Goal: Task Accomplishment & Management: Manage account settings

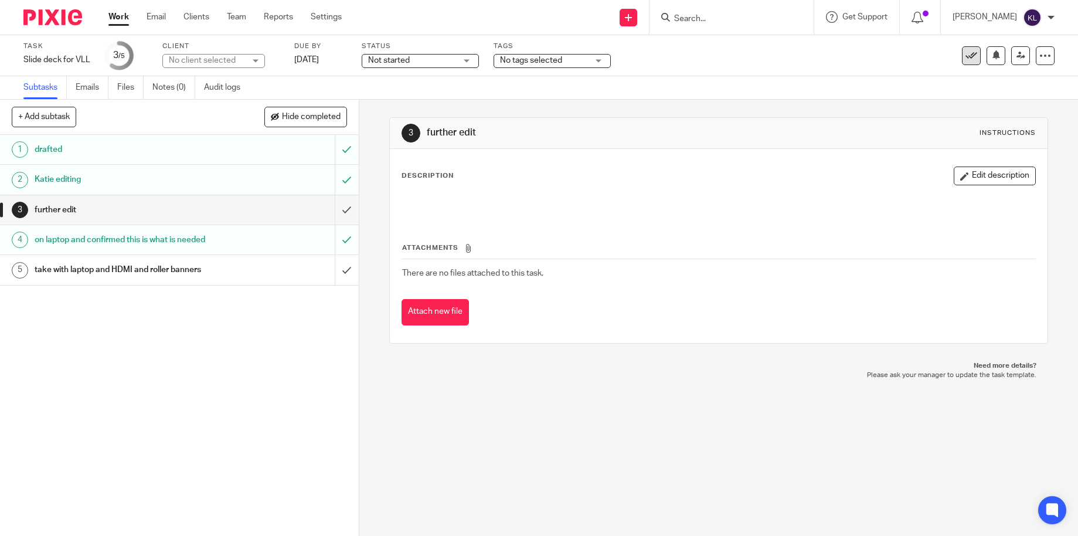
click at [965, 50] on icon at bounding box center [971, 56] width 12 height 12
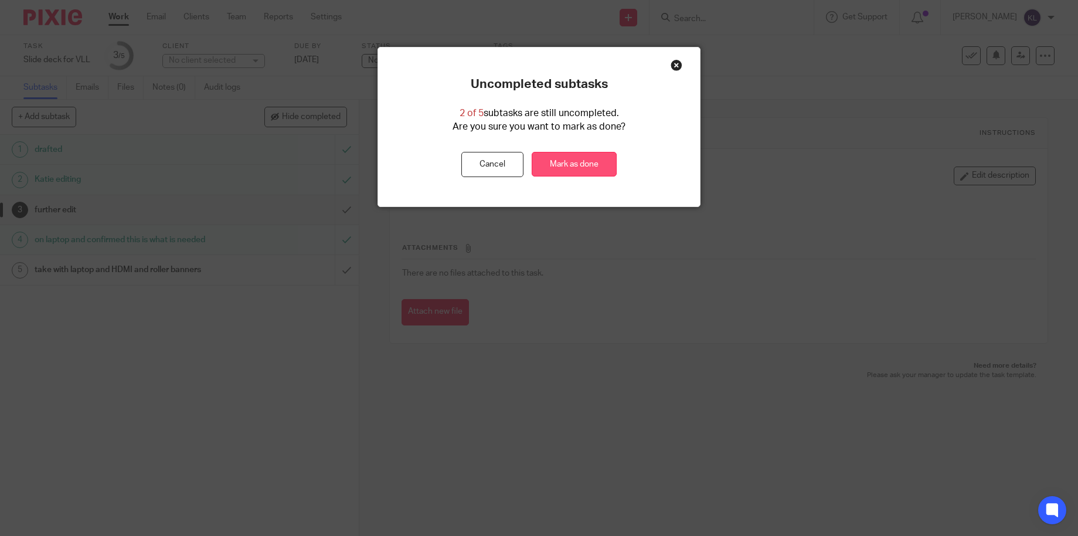
click at [573, 170] on link "Mark as done" at bounding box center [574, 164] width 85 height 25
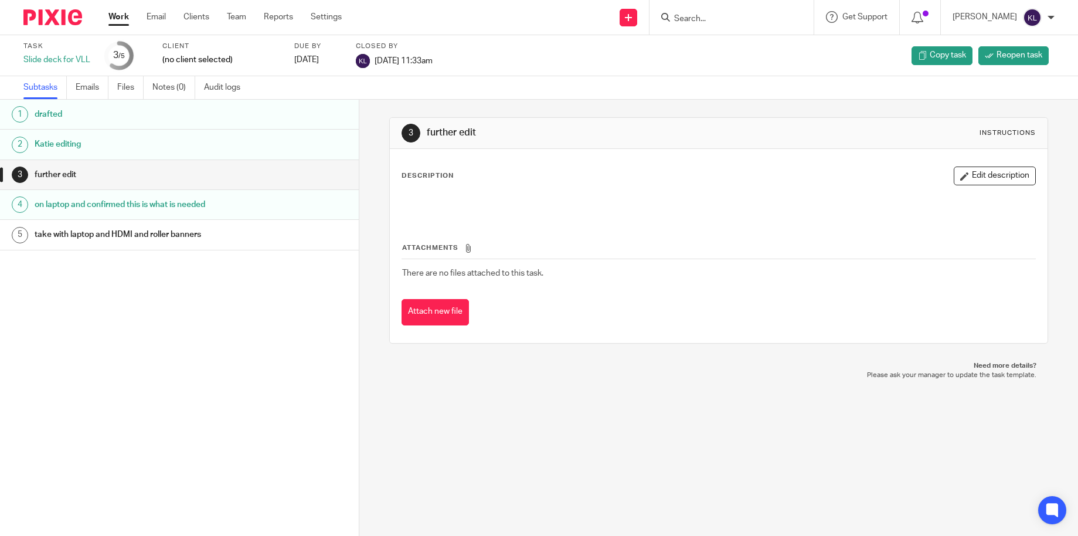
click at [515, 387] on div "3 further edit Instructions Description Edit description Attachments There are …" at bounding box center [718, 318] width 719 height 436
click at [859, 260] on td "There are no files attached to this task." at bounding box center [719, 273] width 634 height 28
click at [118, 16] on link "Work" at bounding box center [118, 17] width 21 height 12
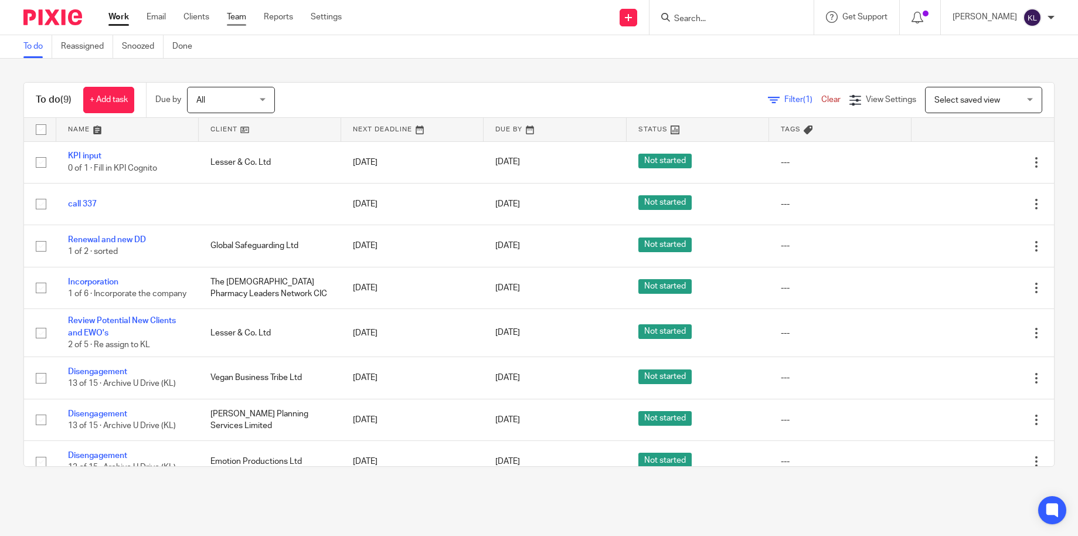
click at [238, 16] on link "Team" at bounding box center [236, 17] width 19 height 12
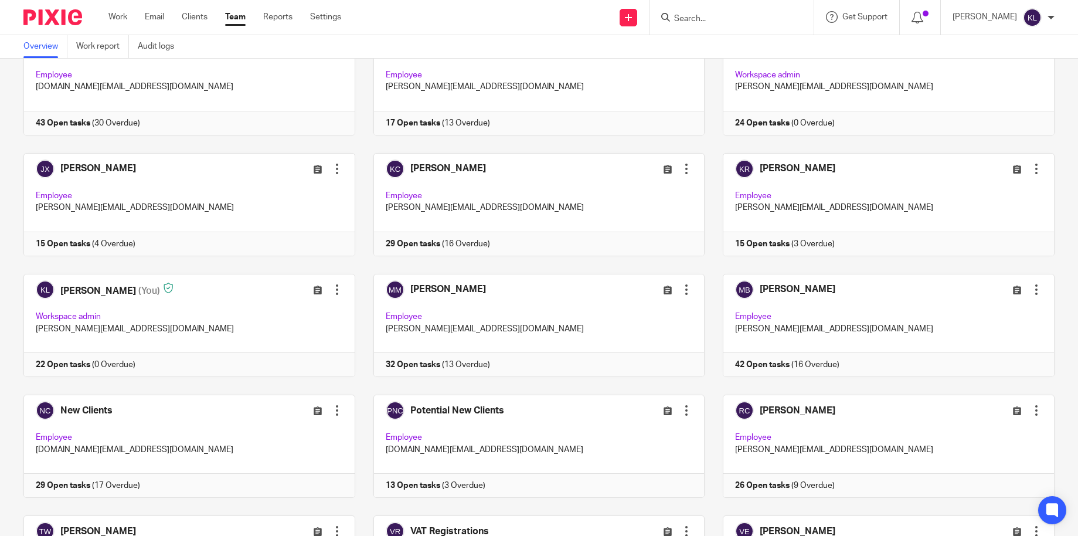
scroll to position [528, 0]
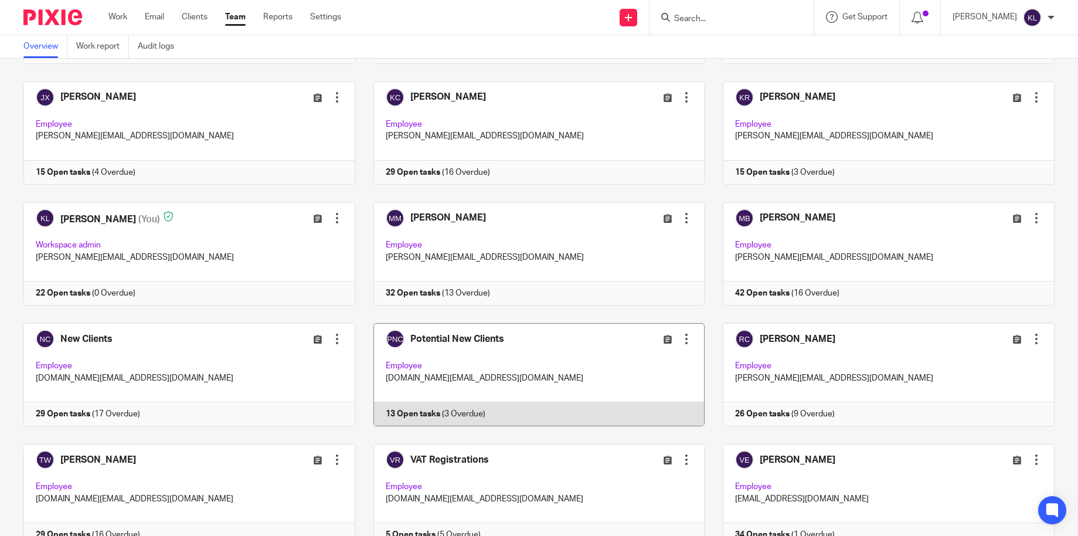
click at [429, 402] on link at bounding box center [530, 374] width 350 height 103
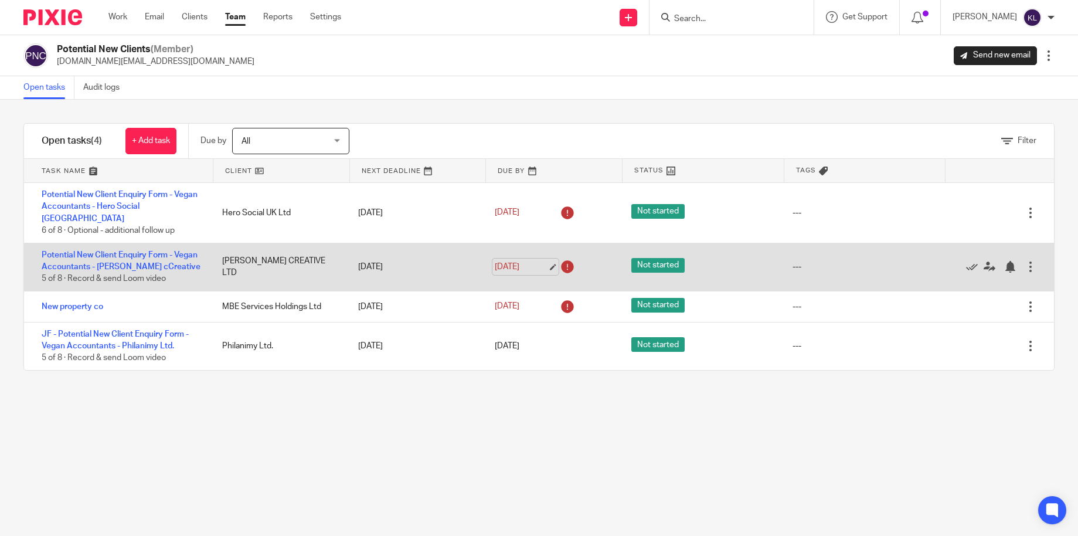
click at [511, 261] on link "7 Oct 2025" at bounding box center [521, 267] width 53 height 12
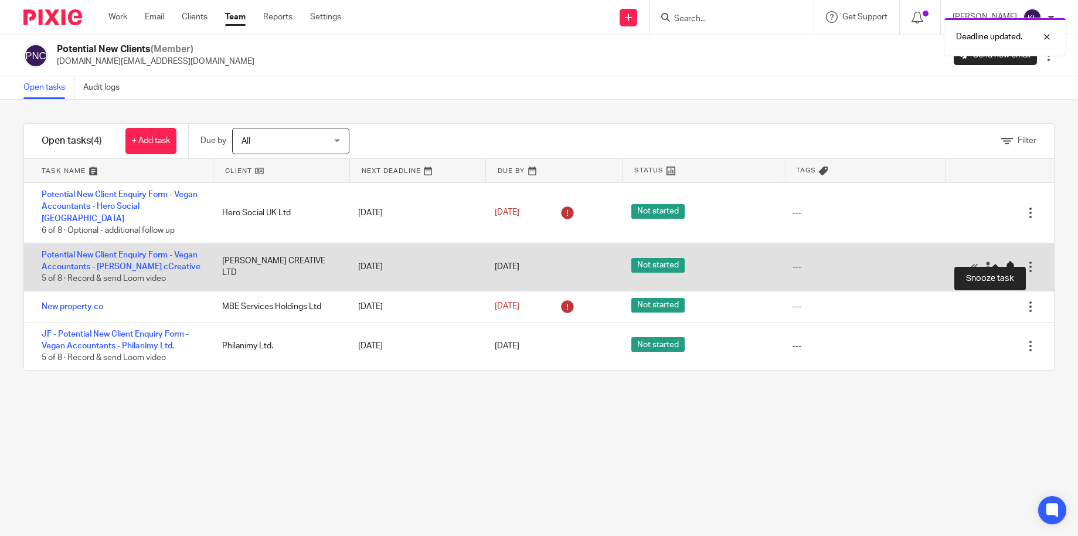
click at [1004, 261] on div at bounding box center [1010, 267] width 12 height 12
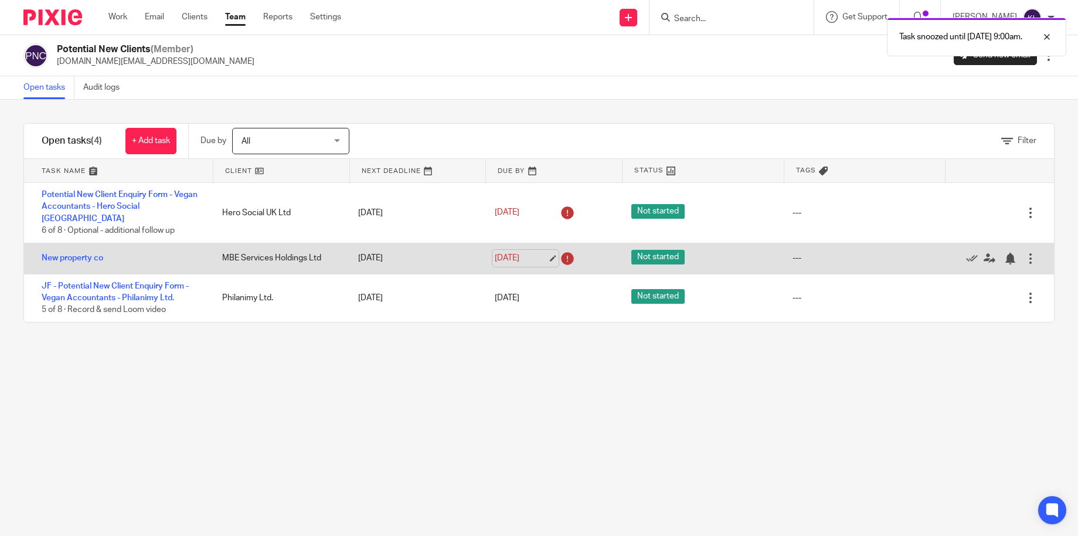
click at [508, 252] on link "9 Oct 2025" at bounding box center [521, 258] width 53 height 12
click at [1004, 252] on div at bounding box center [1010, 258] width 12 height 12
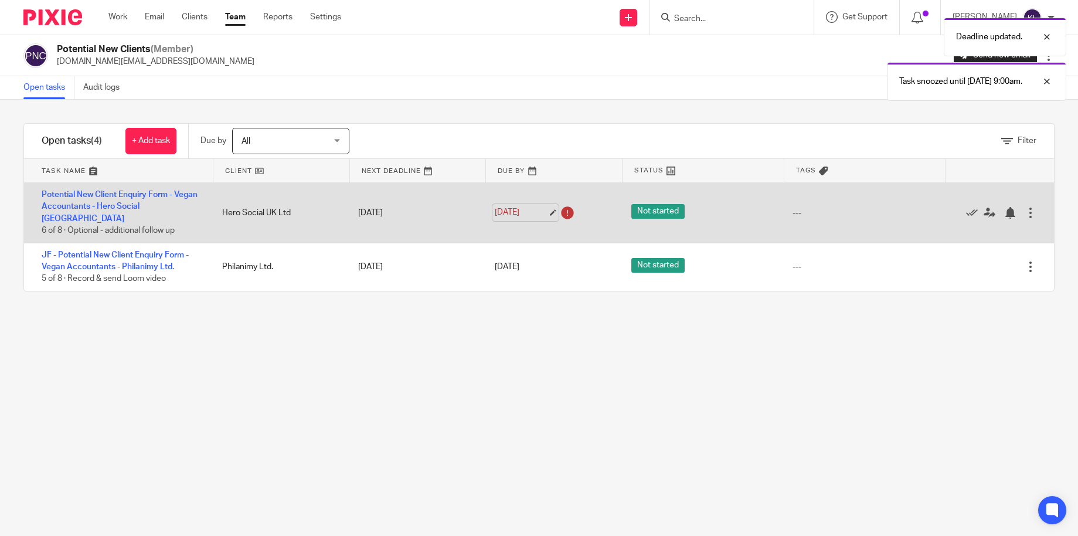
click at [514, 206] on link "7 Oct 2025" at bounding box center [521, 212] width 53 height 12
click at [1004, 208] on div at bounding box center [1010, 213] width 12 height 12
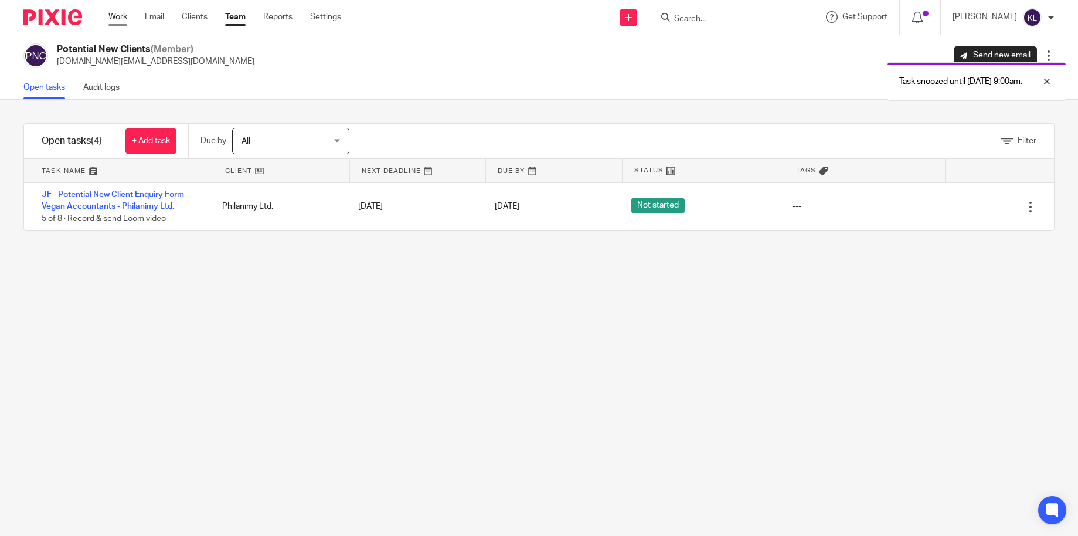
click at [113, 21] on link "Work" at bounding box center [117, 17] width 19 height 12
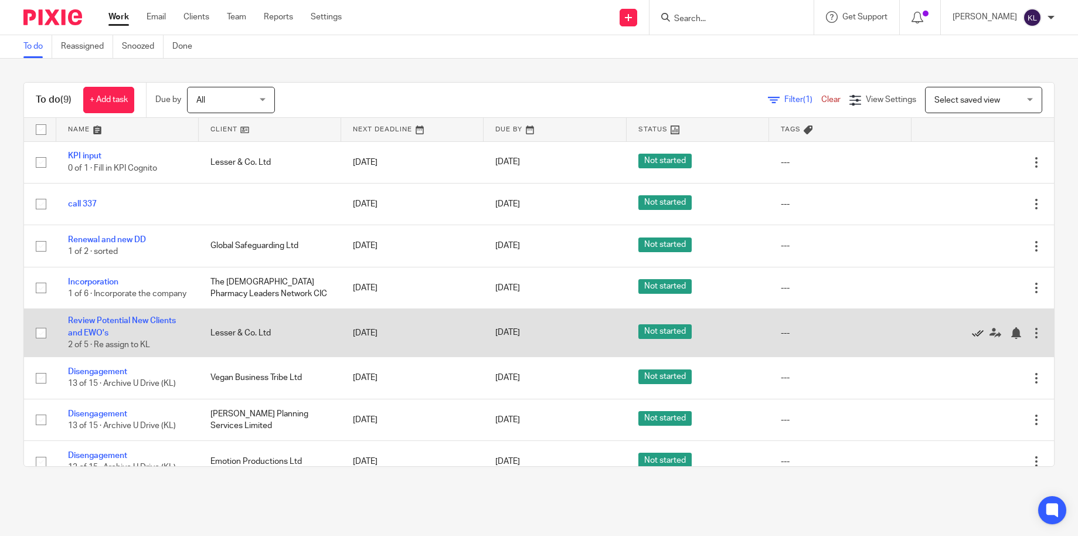
click at [972, 339] on icon at bounding box center [978, 333] width 12 height 12
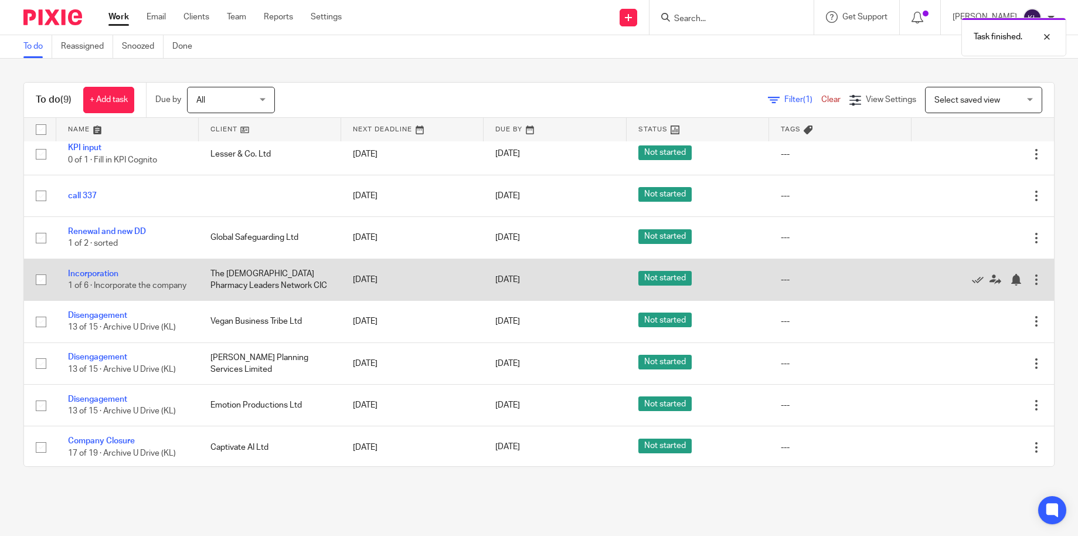
scroll to position [16, 0]
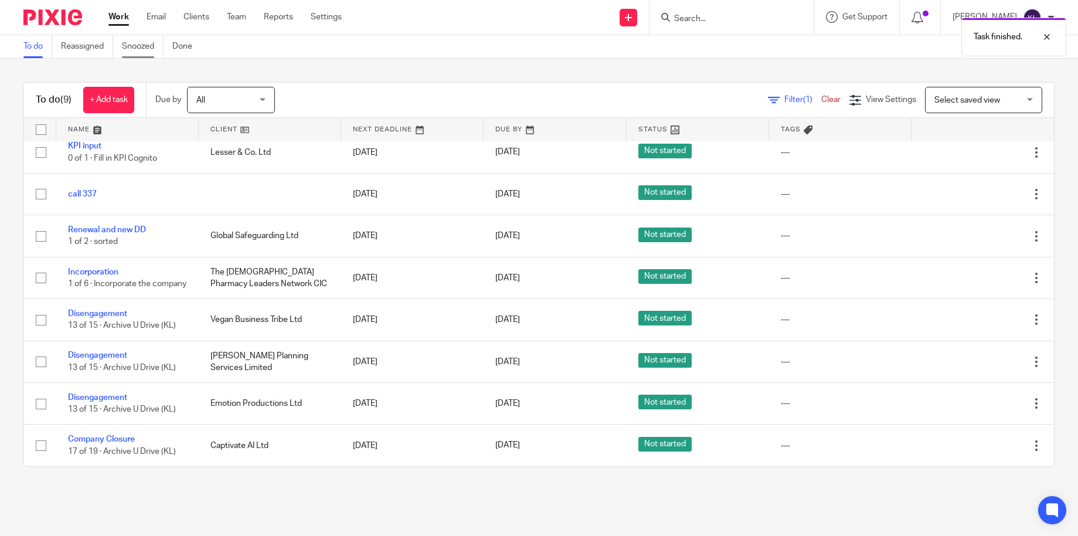
click at [148, 43] on link "Snoozed" at bounding box center [143, 46] width 42 height 23
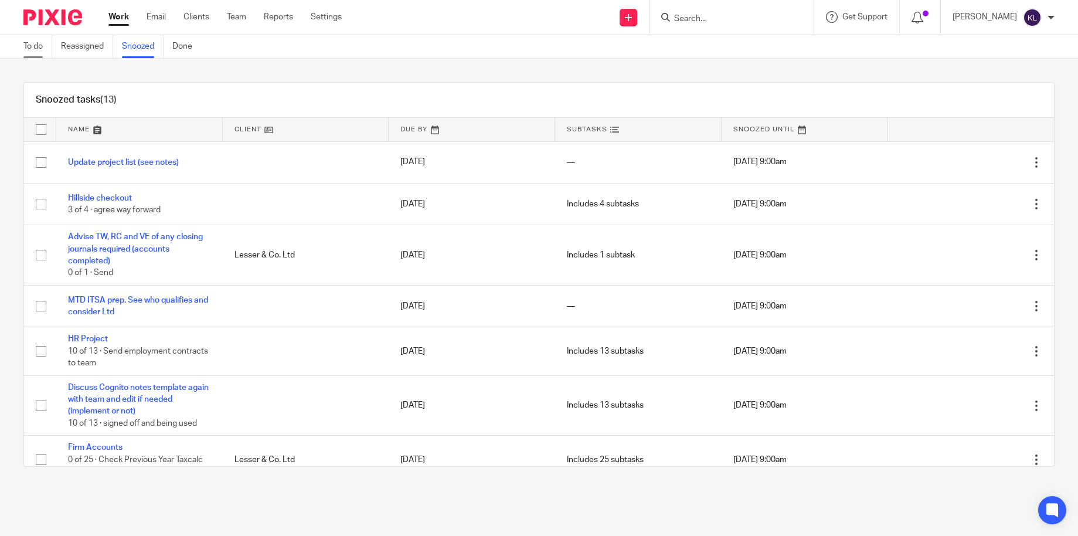
click at [27, 45] on link "To do" at bounding box center [37, 46] width 29 height 23
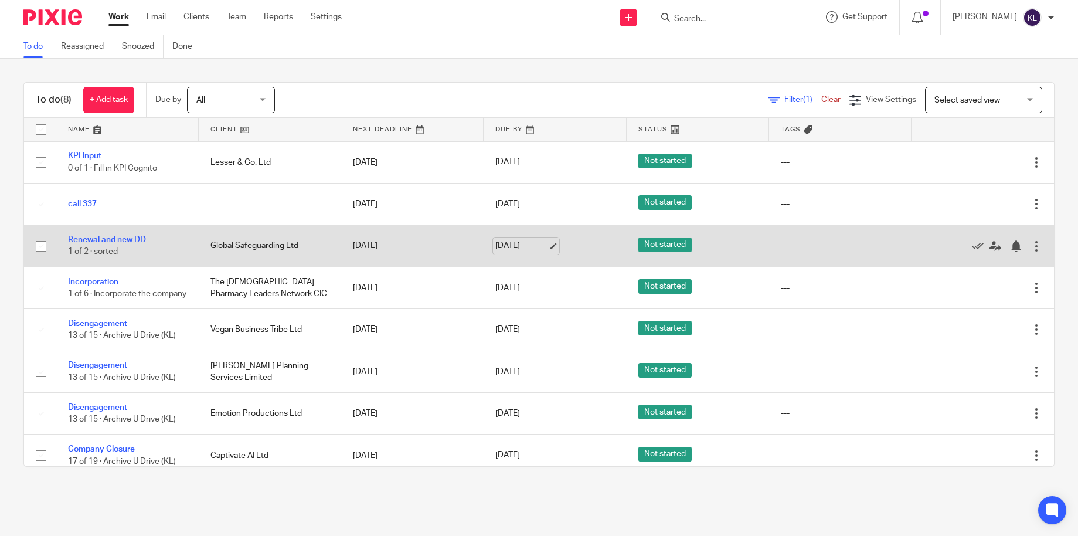
click at [498, 246] on link "[DATE]" at bounding box center [521, 246] width 53 height 12
click at [1010, 243] on div at bounding box center [1016, 246] width 12 height 12
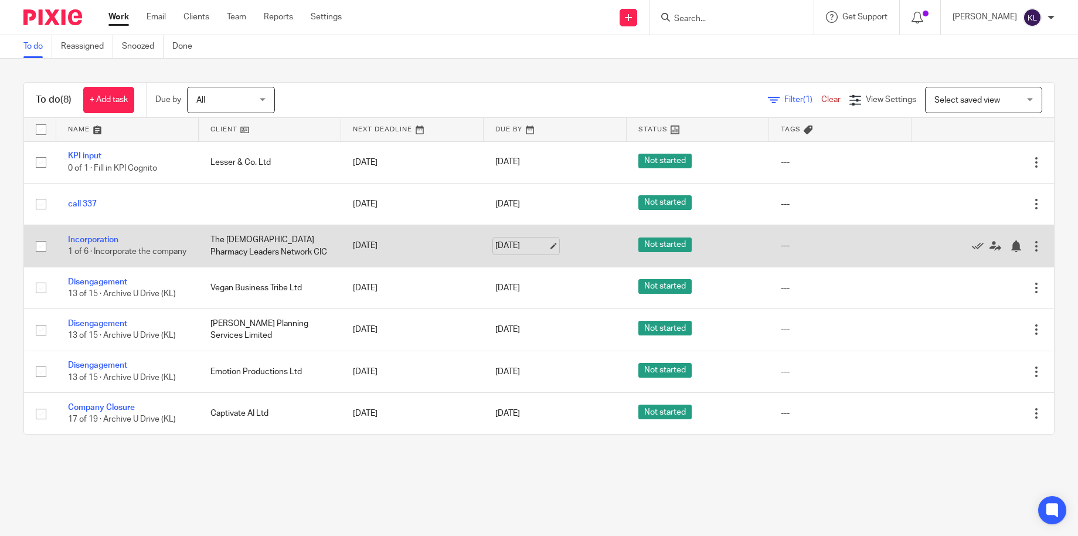
click at [495, 249] on link "14 Oct 2025" at bounding box center [521, 246] width 53 height 12
click at [94, 236] on link "Incorporation" at bounding box center [93, 240] width 50 height 8
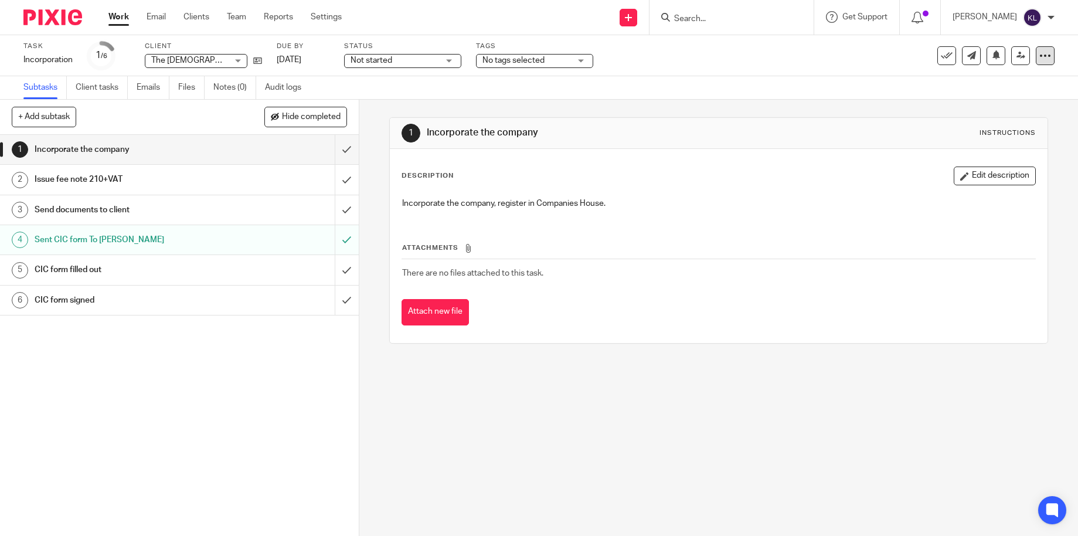
click at [1039, 55] on icon at bounding box center [1045, 56] width 12 height 12
click at [994, 103] on link "Advanced task editor" at bounding box center [999, 102] width 77 height 8
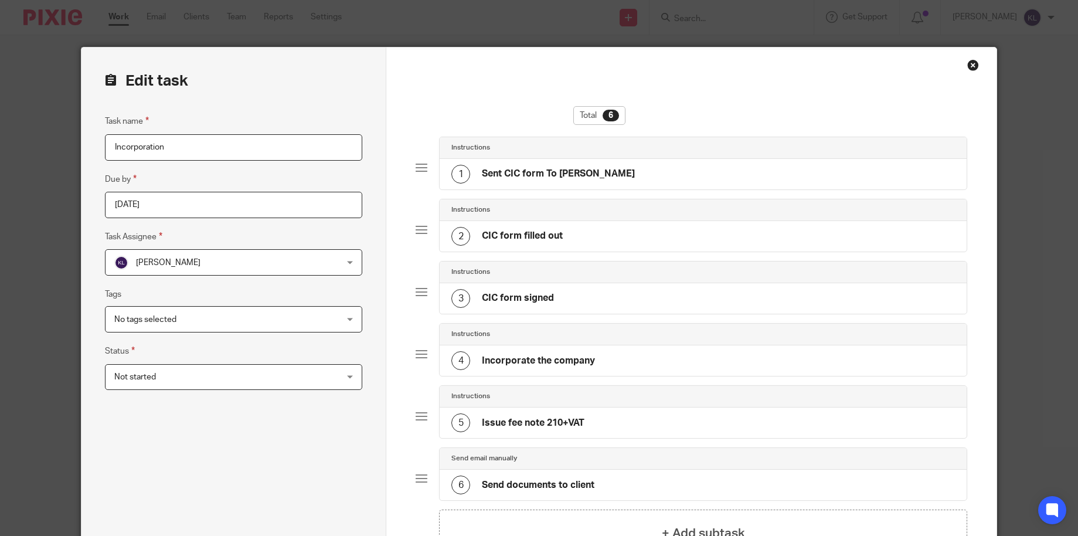
click at [601, 417] on div "5 Issue fee note 210+VAT" at bounding box center [703, 422] width 527 height 30
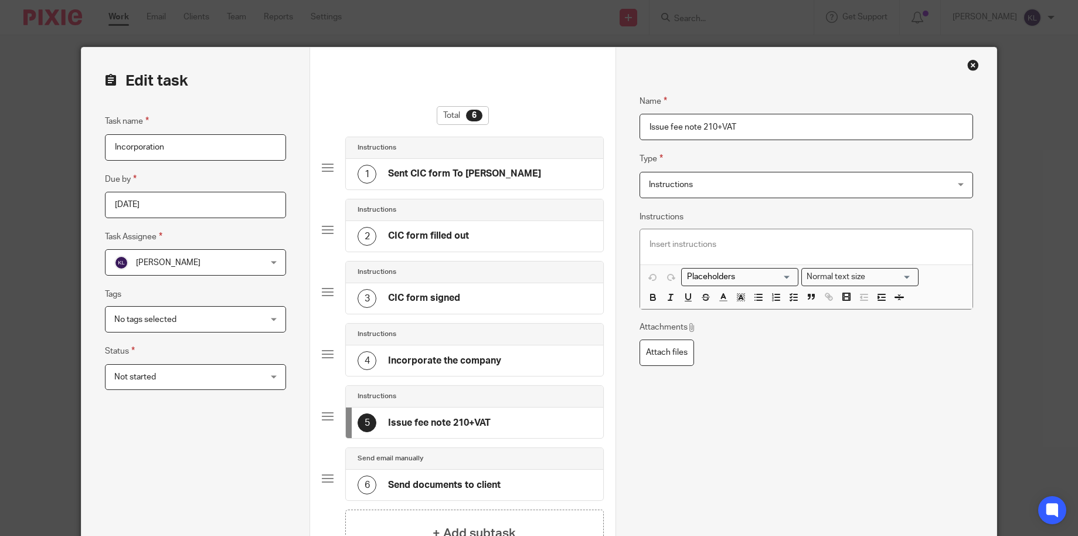
click at [971, 64] on div "Close this dialog window" at bounding box center [973, 65] width 12 height 12
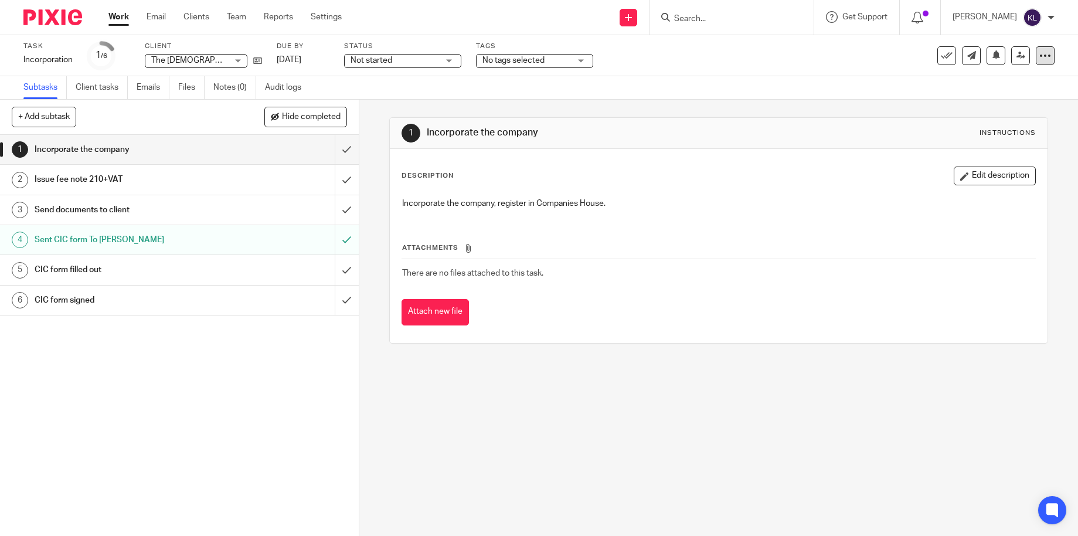
click at [1039, 56] on icon at bounding box center [1045, 56] width 12 height 12
click at [995, 103] on link "Advanced task editor" at bounding box center [999, 102] width 77 height 8
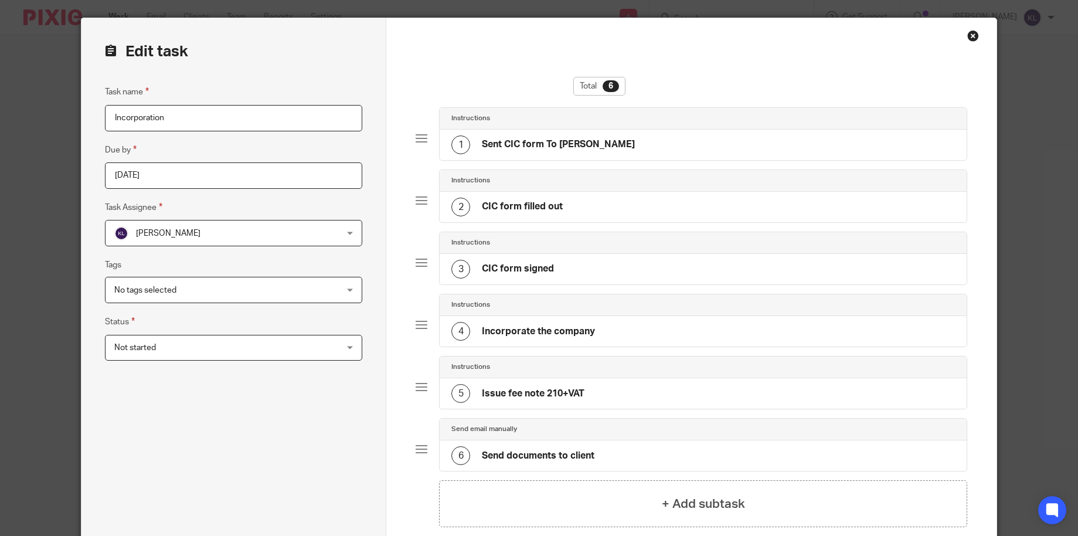
scroll to position [152, 0]
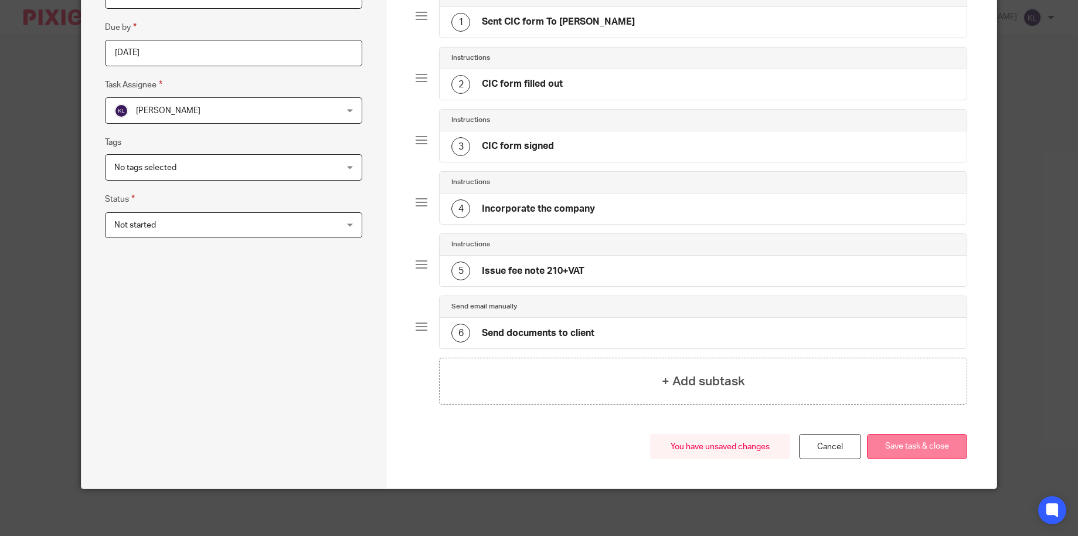
click at [897, 448] on button "Save task & close" at bounding box center [917, 446] width 100 height 25
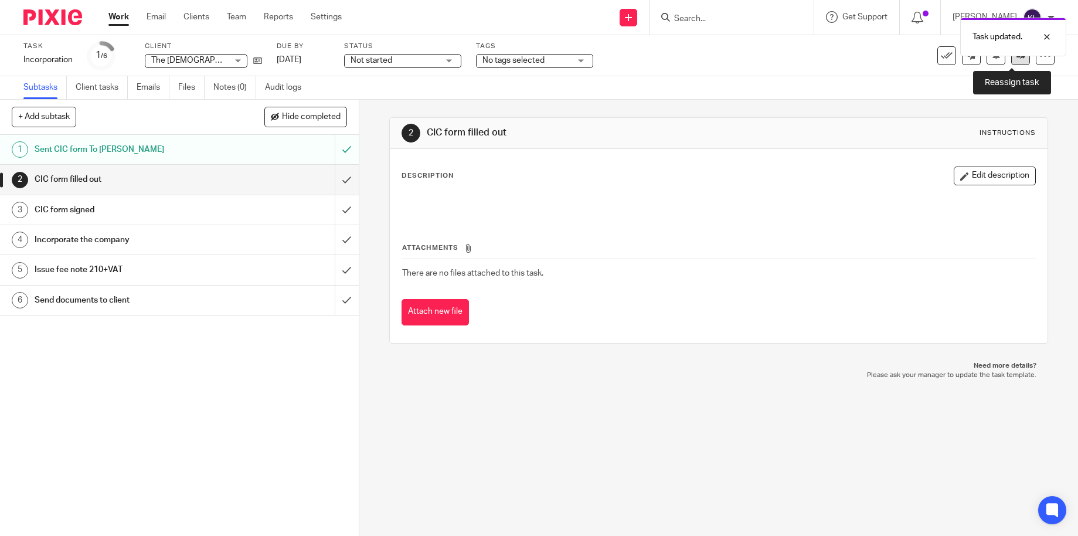
click at [1016, 61] on link at bounding box center [1020, 55] width 19 height 19
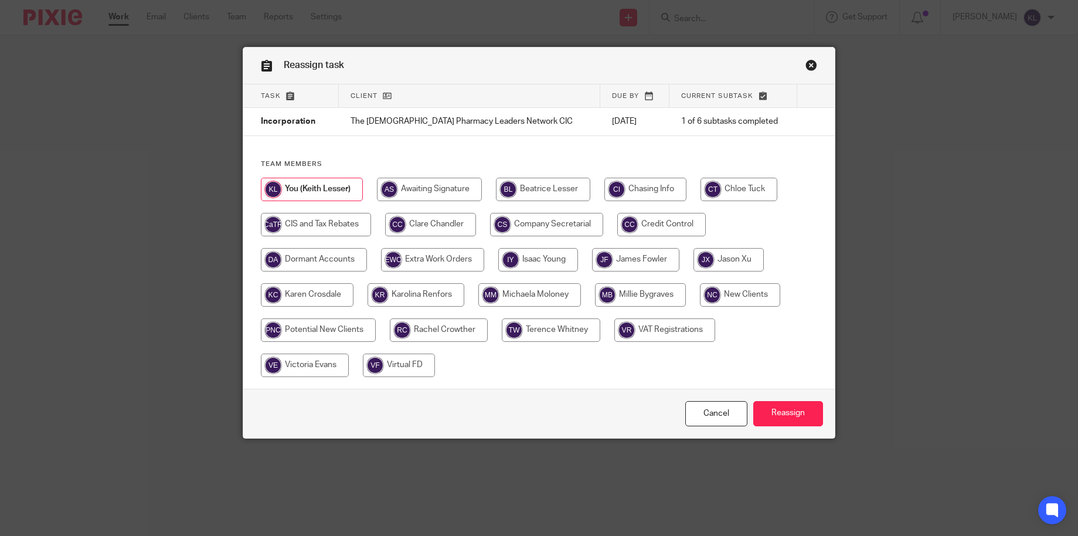
click at [405, 220] on input "radio" at bounding box center [430, 224] width 91 height 23
radio input "true"
click at [774, 417] on input "Reassign" at bounding box center [788, 413] width 70 height 25
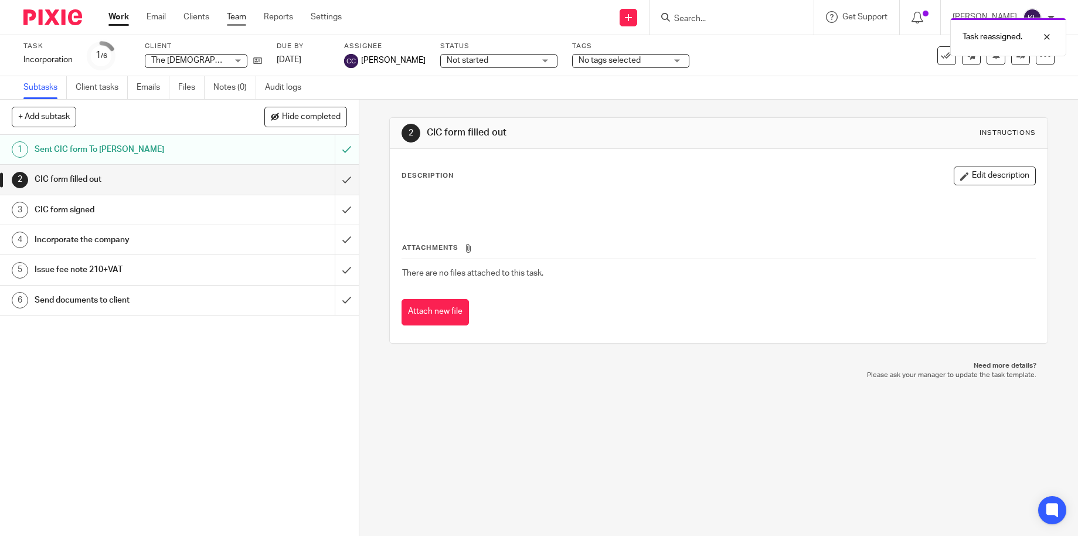
click at [244, 15] on link "Team" at bounding box center [236, 17] width 19 height 12
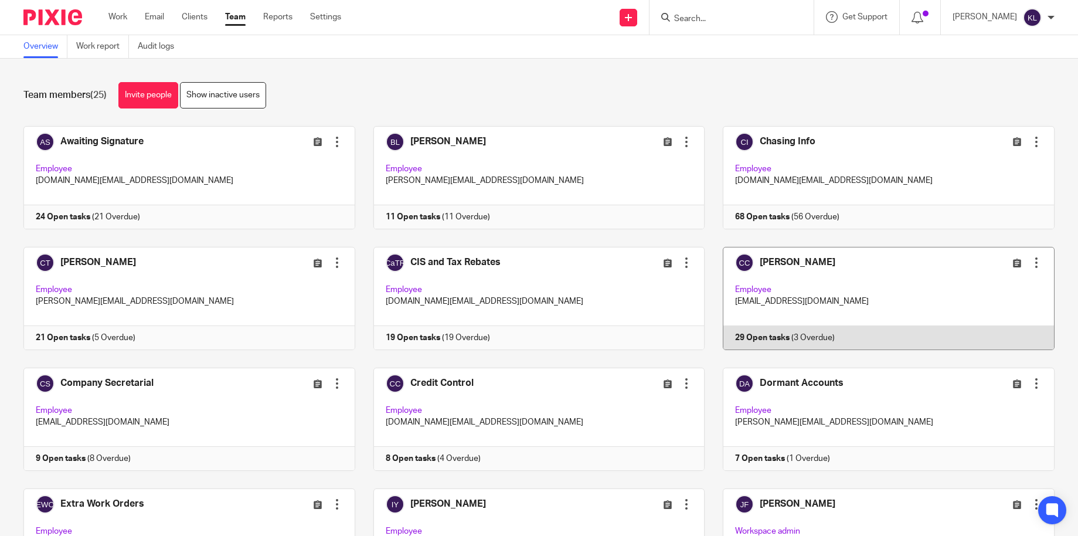
click at [795, 329] on link at bounding box center [880, 298] width 350 height 103
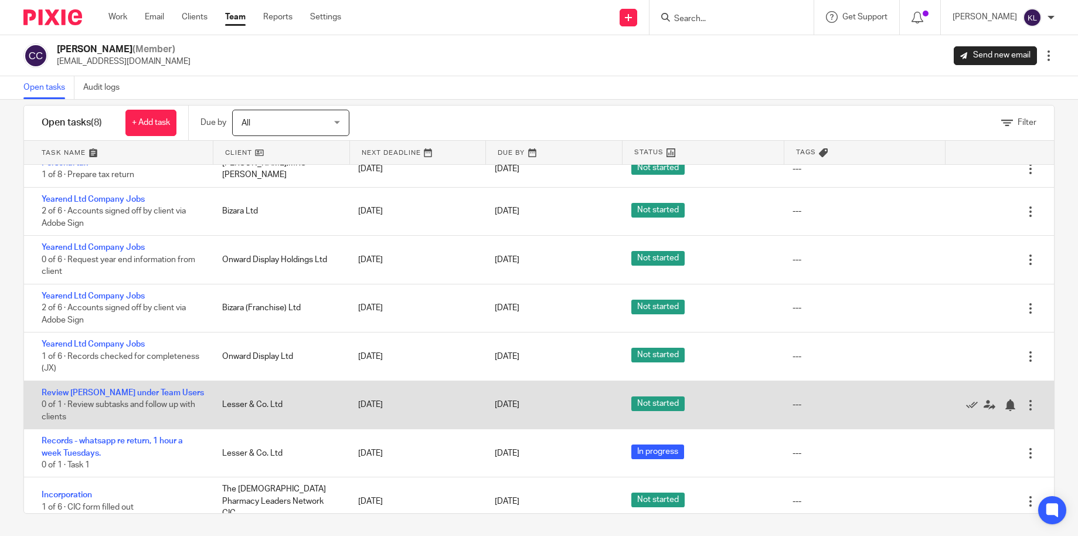
scroll to position [19, 0]
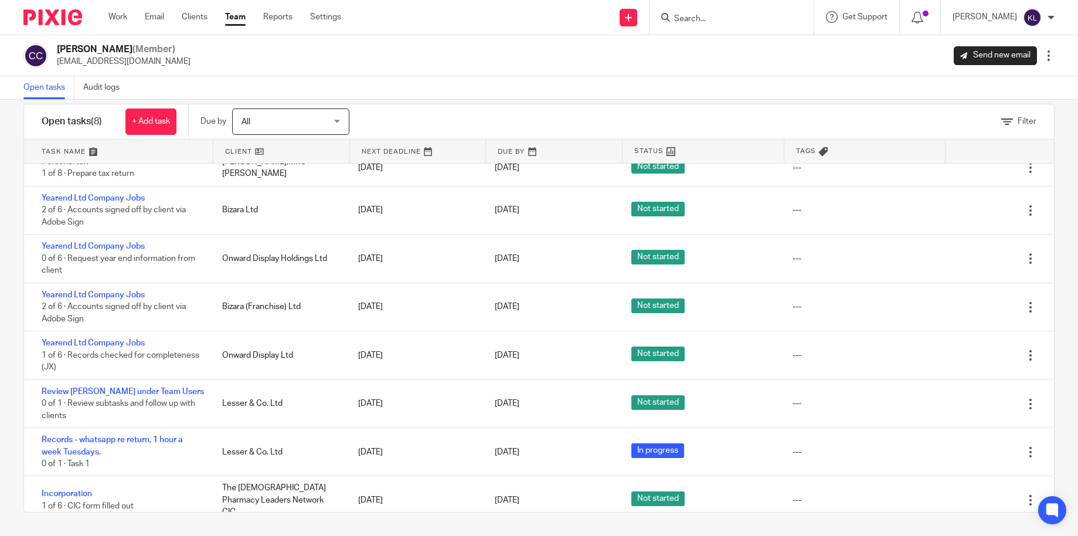
click at [236, 18] on link "Team" at bounding box center [235, 17] width 21 height 12
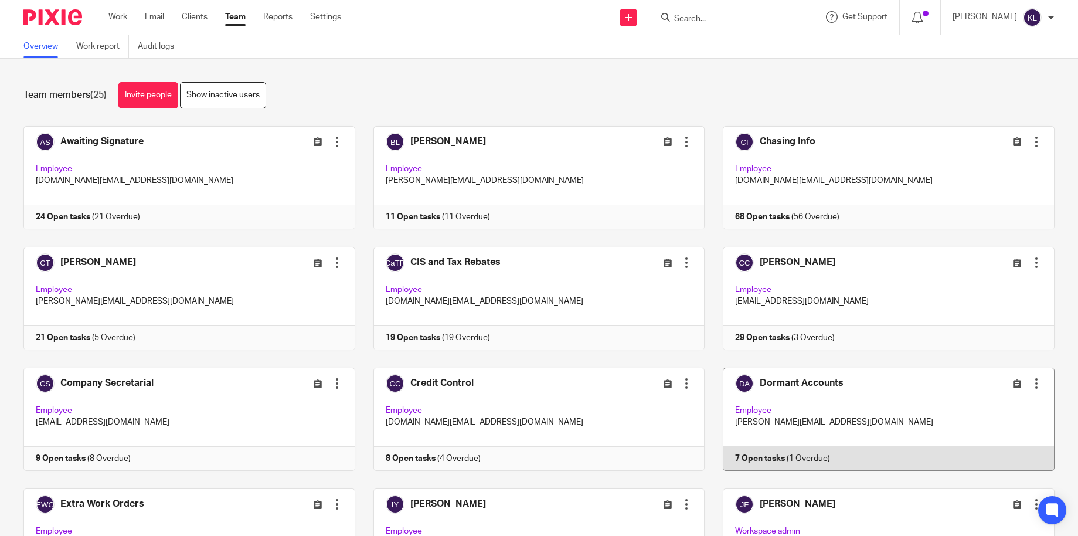
click at [800, 461] on link at bounding box center [880, 419] width 350 height 103
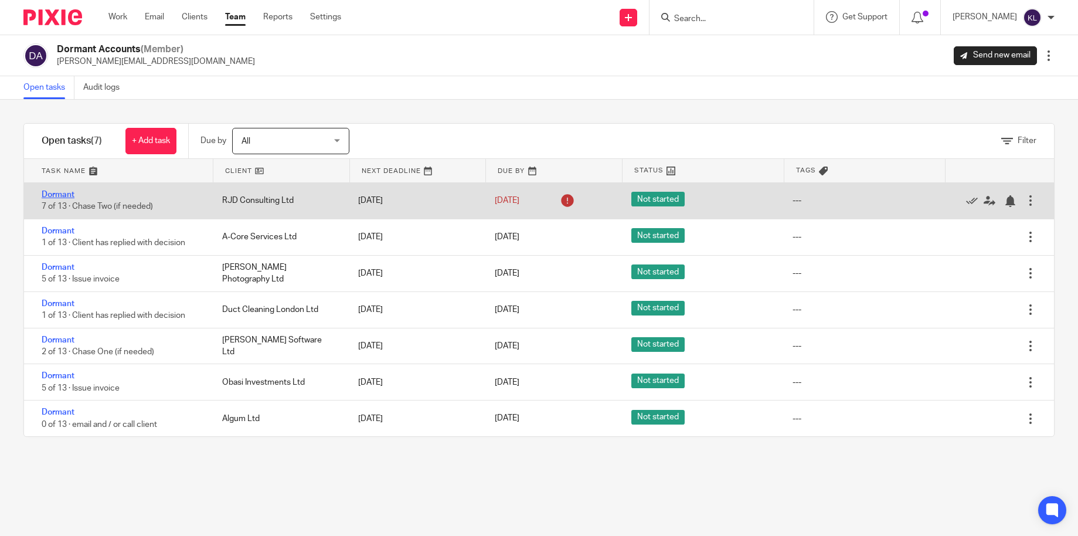
click at [50, 192] on link "Dormant" at bounding box center [58, 195] width 33 height 8
click at [527, 203] on link "[DATE]" at bounding box center [521, 201] width 53 height 12
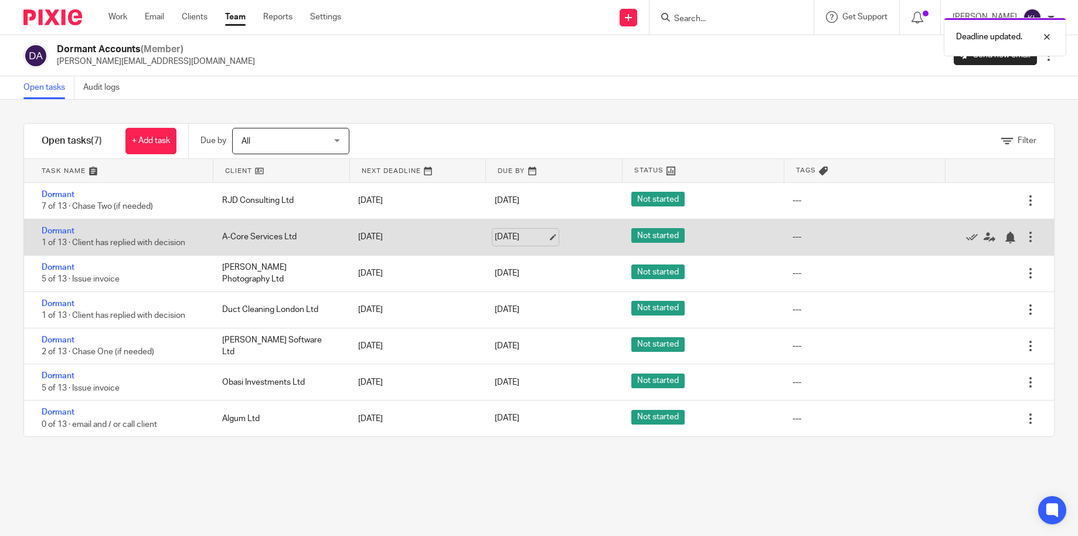
click at [519, 235] on link "27 Feb 2026" at bounding box center [521, 237] width 53 height 12
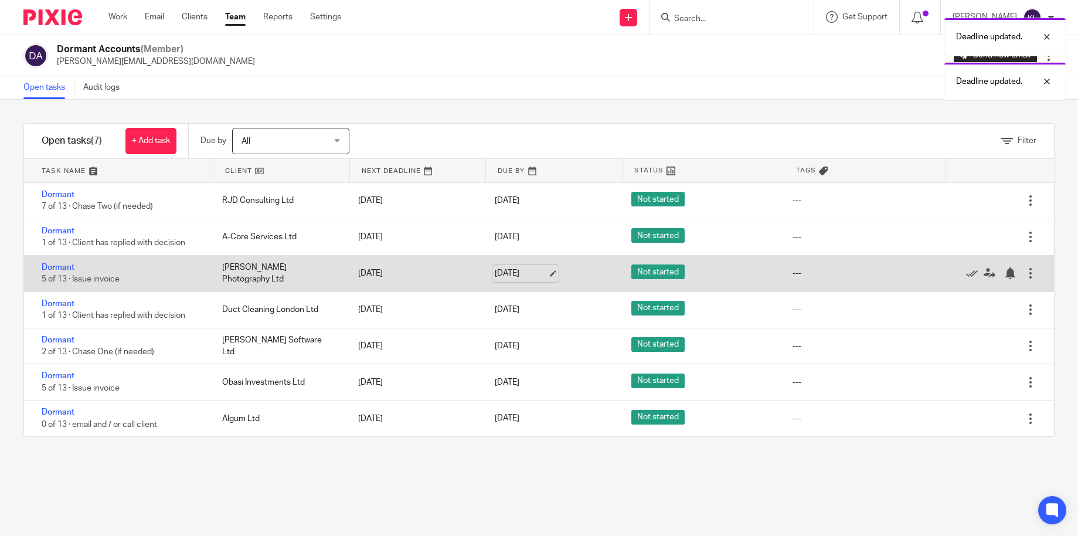
click at [509, 273] on link "27 Feb 2026" at bounding box center [521, 273] width 53 height 12
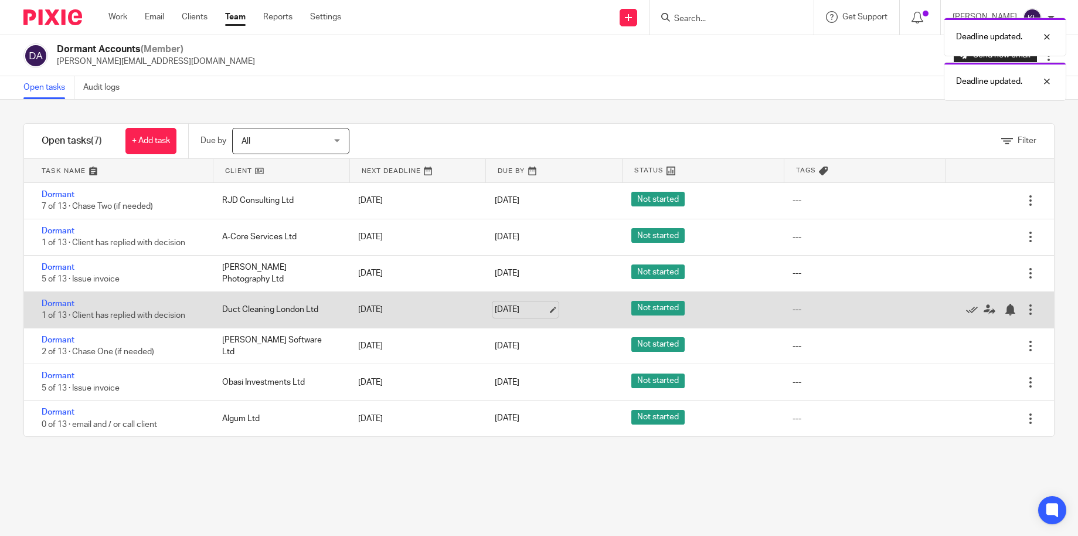
click at [501, 311] on link "29 Apr 2026" at bounding box center [521, 310] width 53 height 12
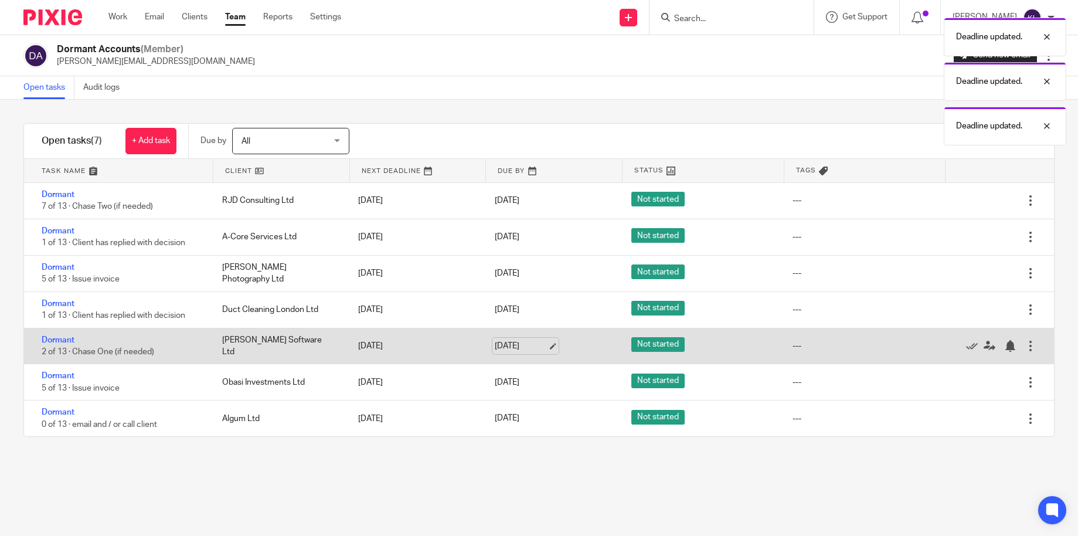
click at [505, 350] on link "28 May 2026" at bounding box center [521, 346] width 53 height 12
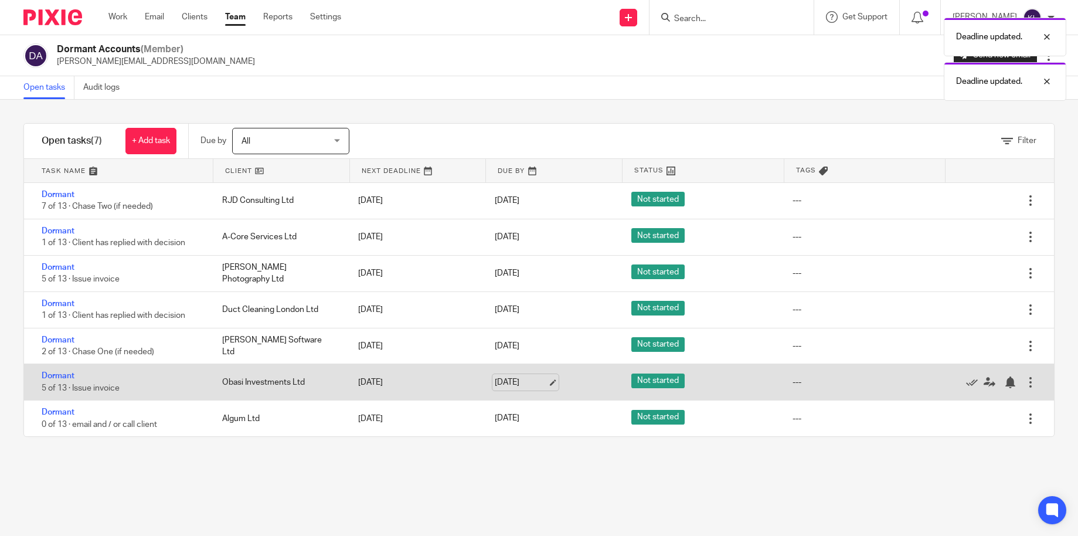
click at [503, 384] on link "5 Jun 2026" at bounding box center [521, 382] width 53 height 12
click at [52, 378] on link "Dormant" at bounding box center [58, 376] width 33 height 8
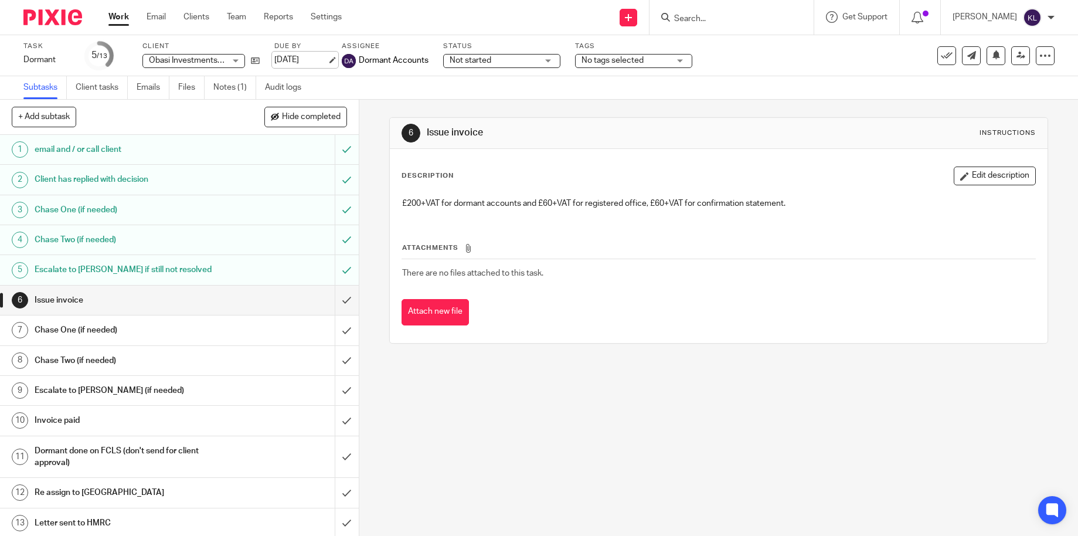
click at [303, 60] on link "20 Oct 2025" at bounding box center [300, 60] width 53 height 12
click at [1016, 61] on link at bounding box center [1020, 55] width 19 height 19
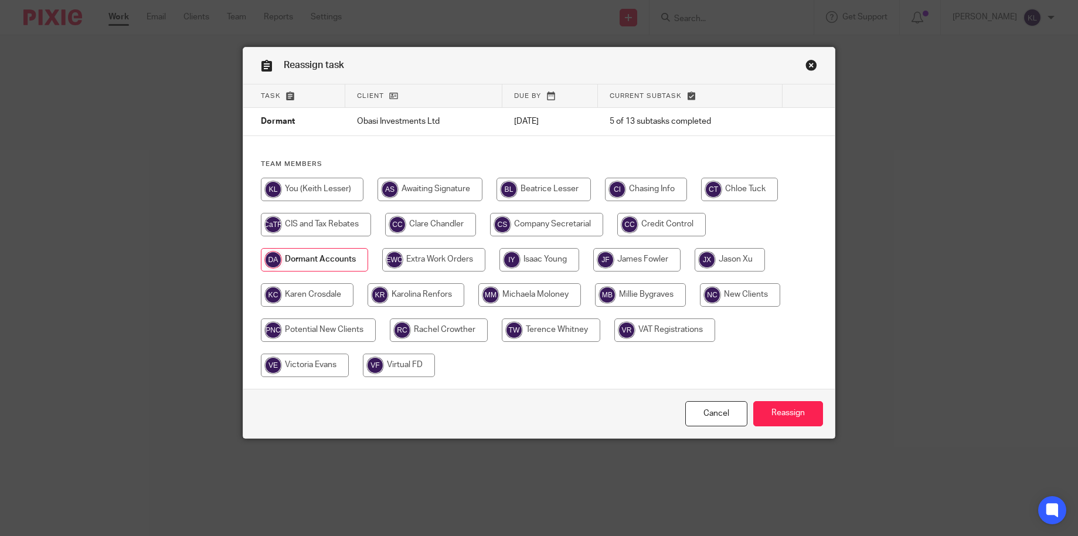
click at [283, 184] on input "radio" at bounding box center [312, 189] width 103 height 23
radio input "true"
click at [778, 412] on input "Reassign" at bounding box center [788, 413] width 70 height 25
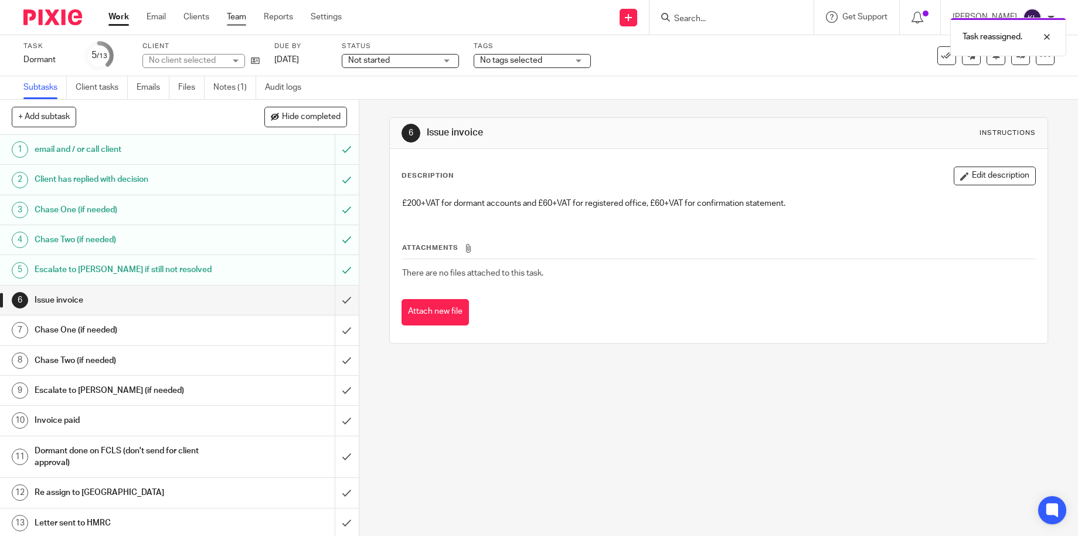
click at [240, 15] on link "Team" at bounding box center [236, 17] width 19 height 12
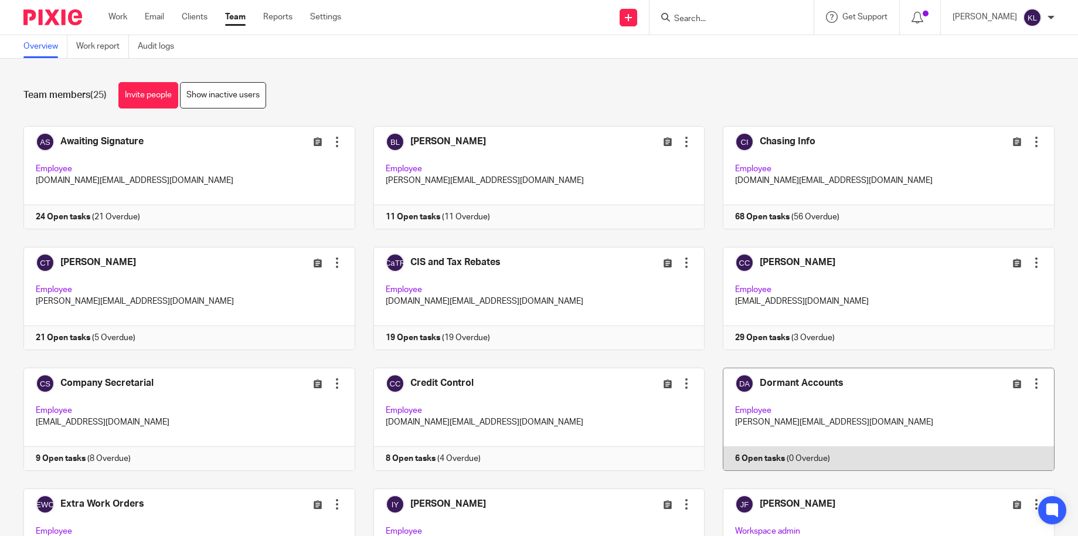
click at [802, 444] on link at bounding box center [880, 419] width 350 height 103
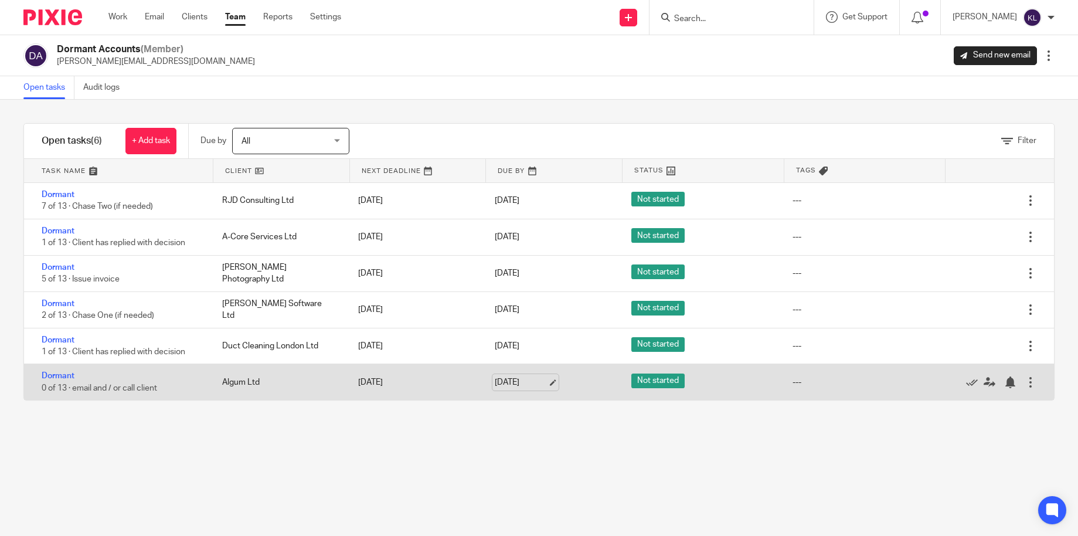
click at [526, 385] on link "26 Jun 2026" at bounding box center [521, 382] width 53 height 12
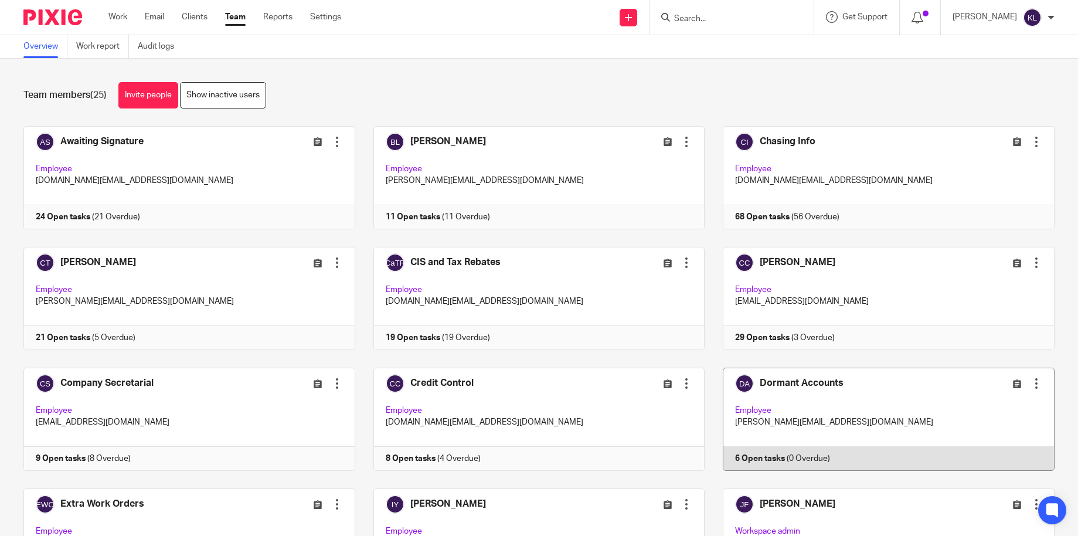
click at [776, 466] on link at bounding box center [880, 419] width 350 height 103
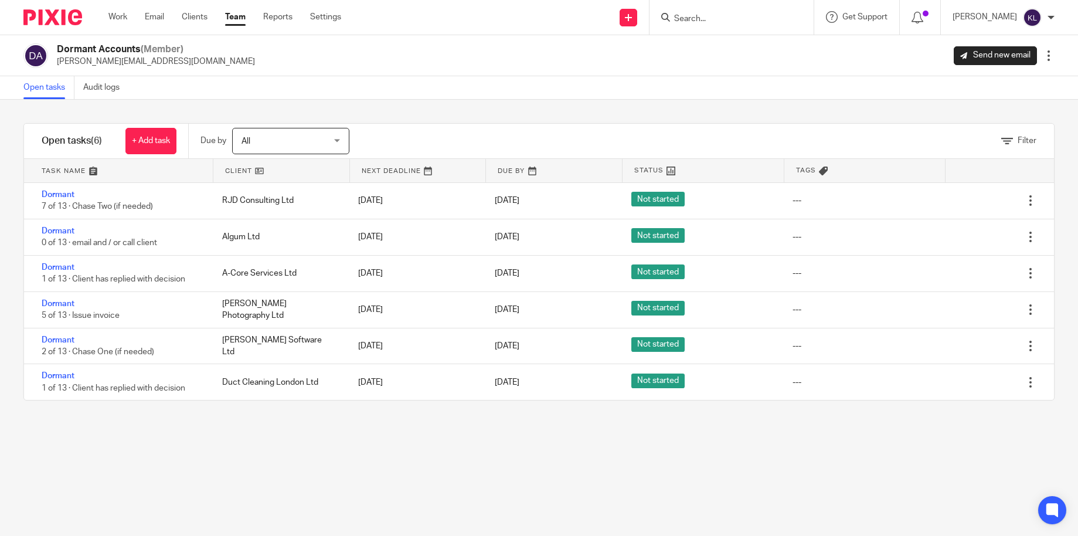
click at [234, 12] on link "Team" at bounding box center [235, 17] width 21 height 12
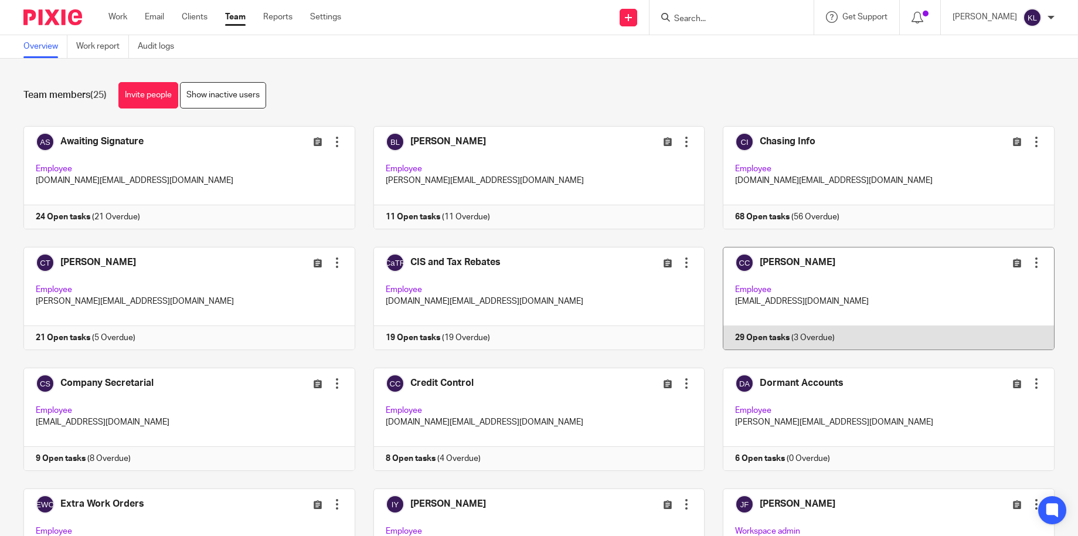
click at [811, 336] on link at bounding box center [880, 298] width 350 height 103
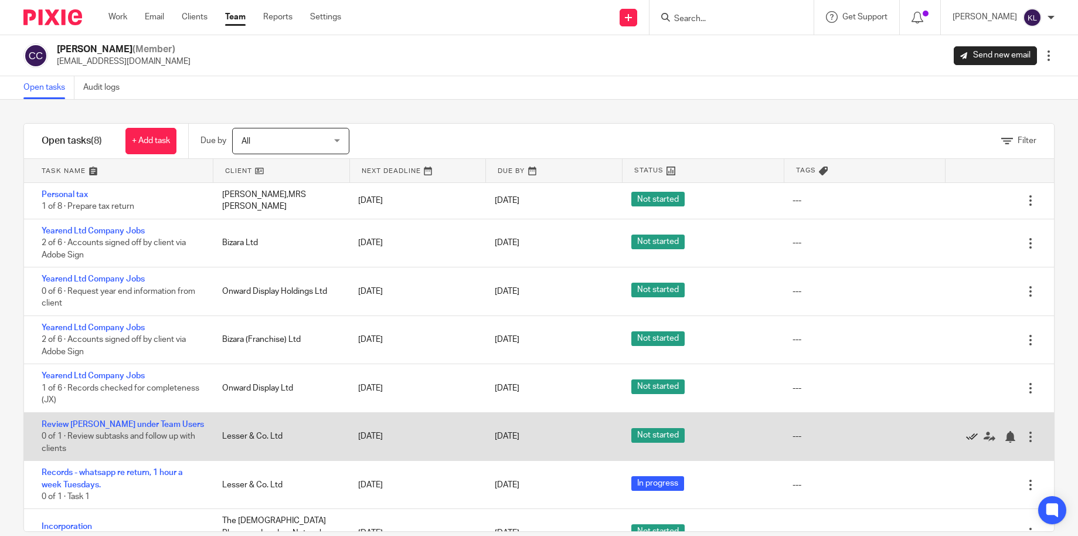
click at [966, 434] on icon at bounding box center [972, 437] width 12 height 12
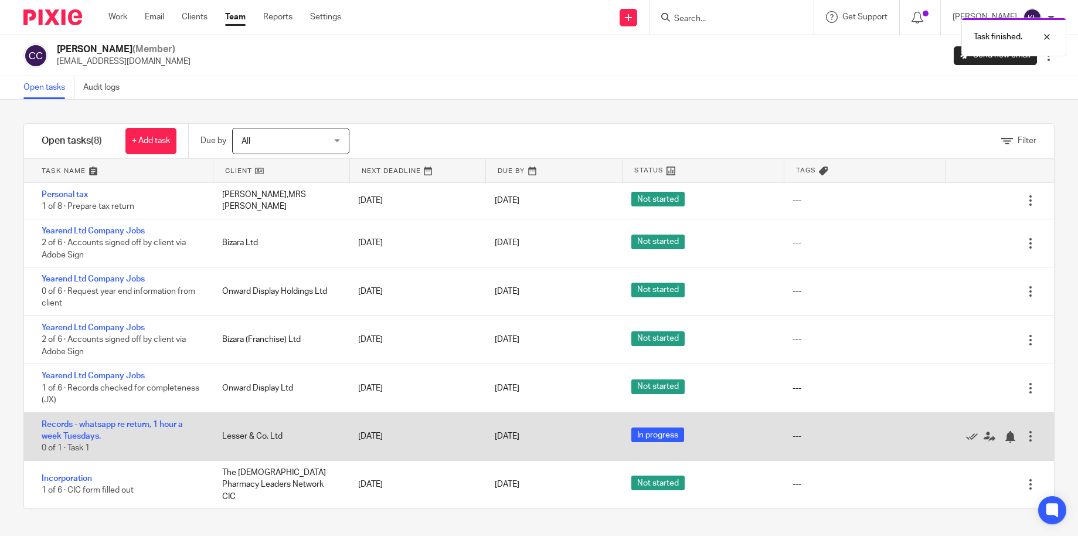
click at [1025, 435] on div at bounding box center [1031, 436] width 12 height 12
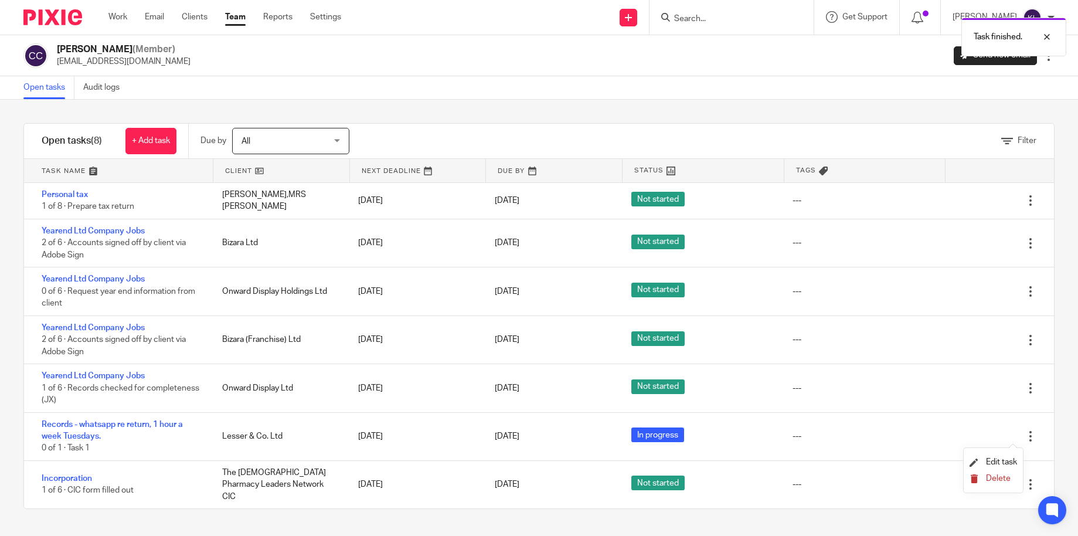
click at [988, 479] on span "Delete" at bounding box center [998, 478] width 25 height 8
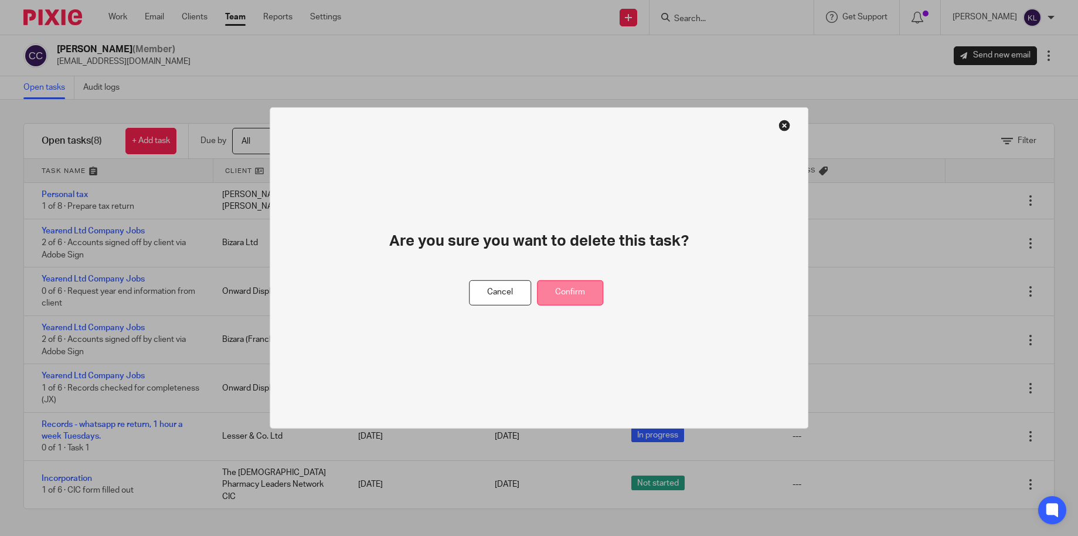
click at [579, 291] on button "Confirm" at bounding box center [570, 292] width 66 height 25
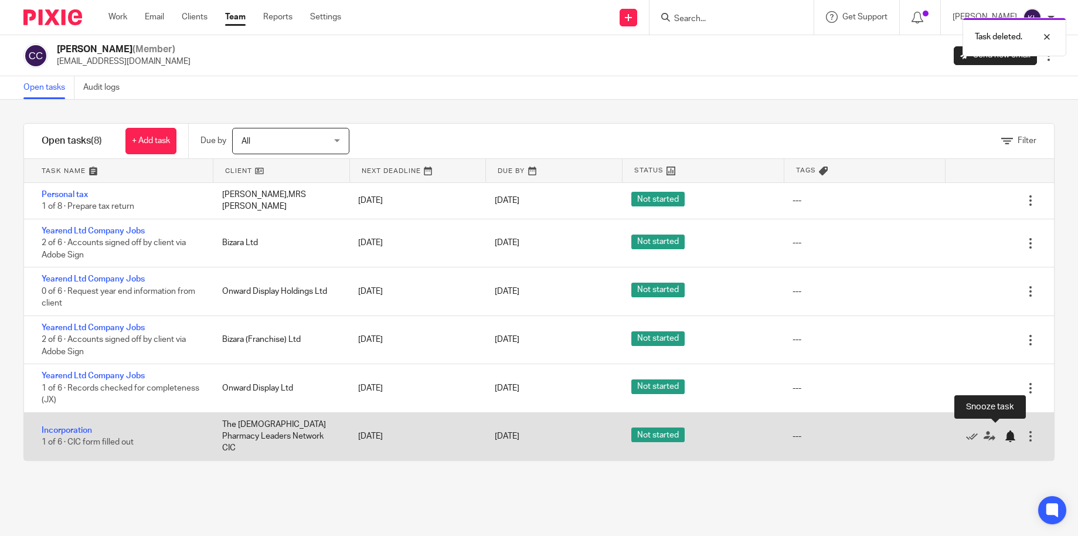
click at [1004, 434] on div at bounding box center [1010, 436] width 12 height 12
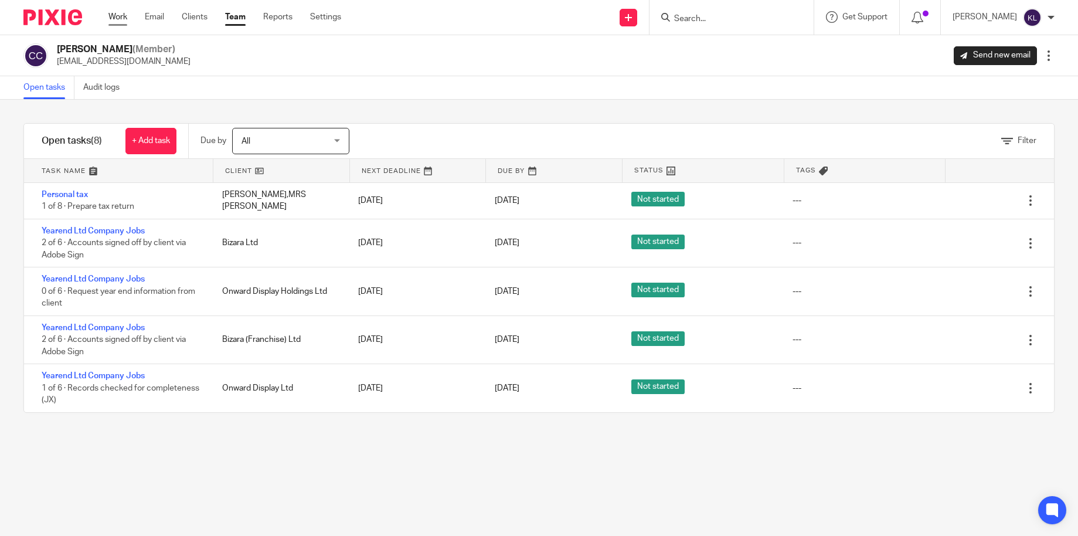
click at [117, 12] on link "Work" at bounding box center [117, 17] width 19 height 12
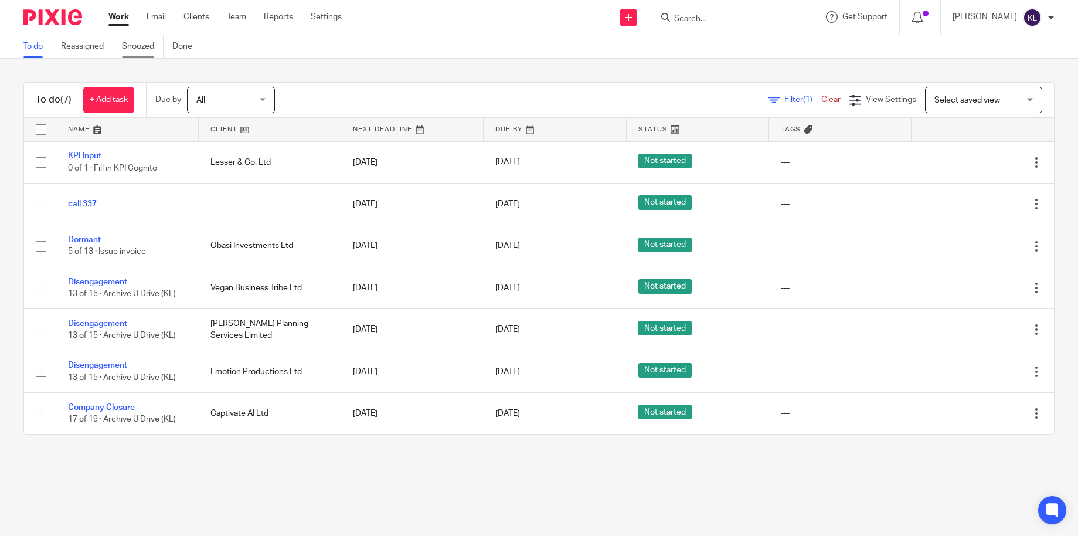
click at [142, 45] on link "Snoozed" at bounding box center [143, 46] width 42 height 23
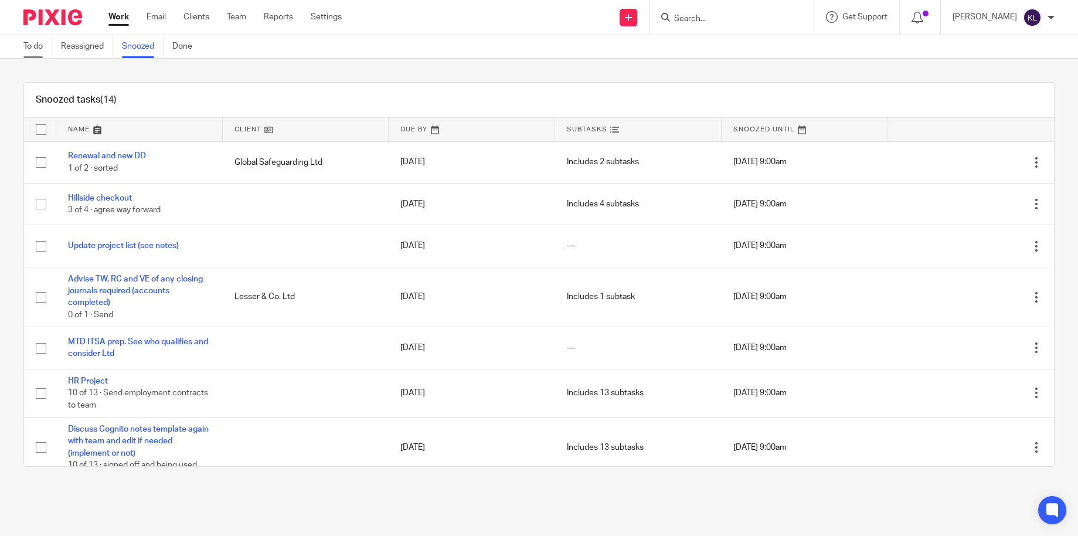
click at [38, 47] on link "To do" at bounding box center [37, 46] width 29 height 23
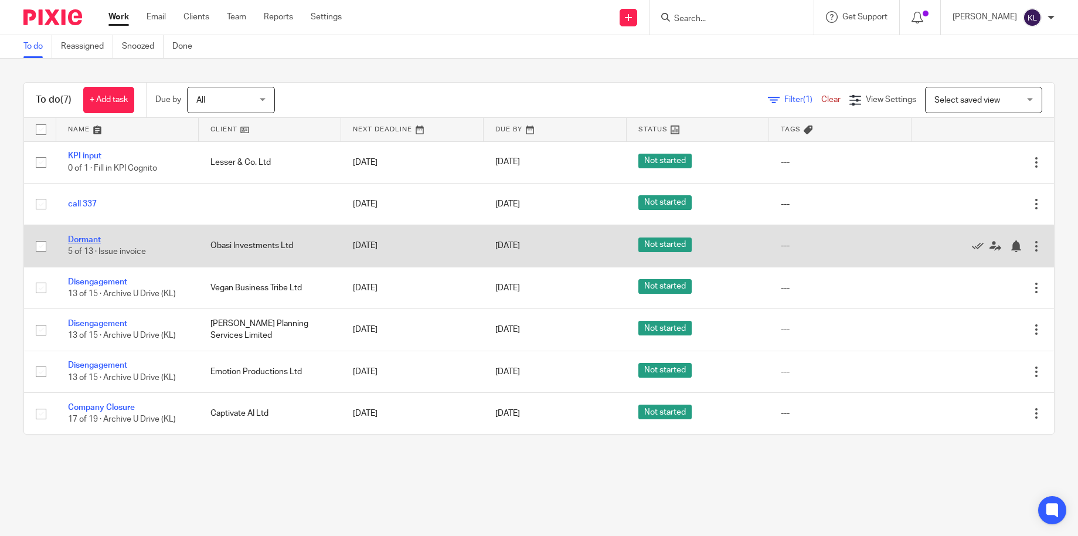
click at [79, 242] on link "Dormant" at bounding box center [84, 240] width 33 height 8
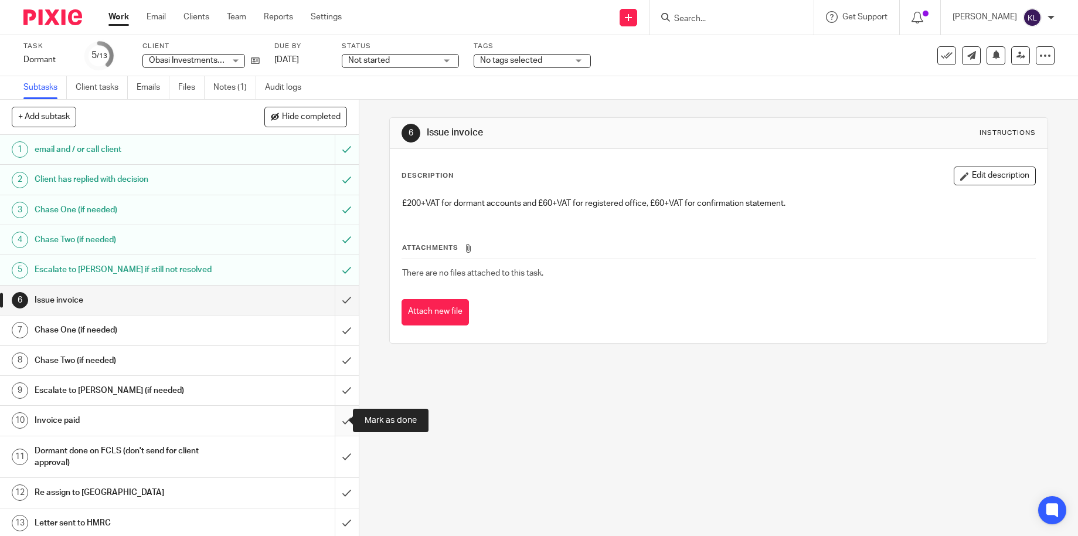
click at [334, 419] on input "submit" at bounding box center [179, 420] width 359 height 29
click at [335, 387] on input "submit" at bounding box center [179, 390] width 359 height 29
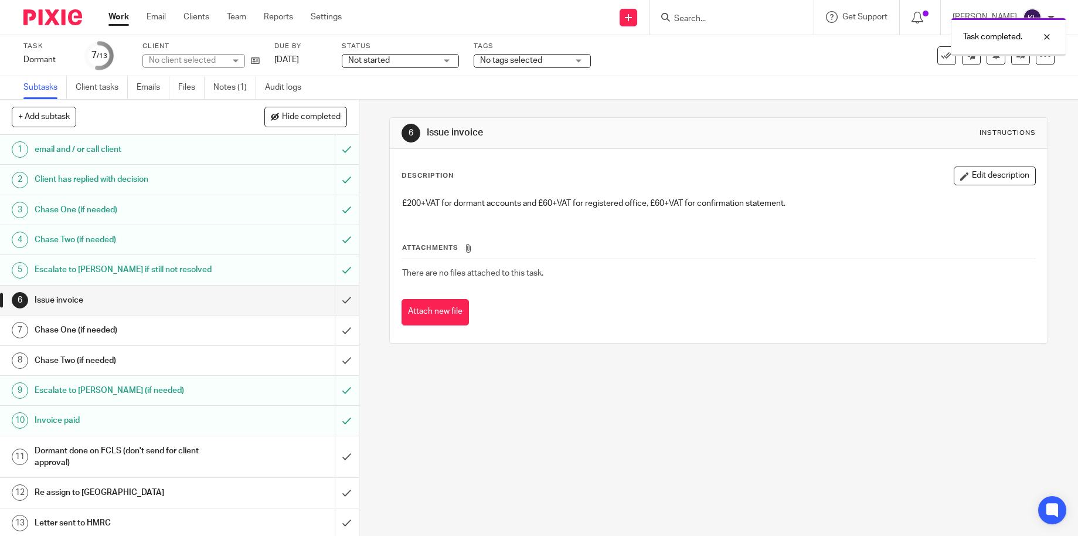
click at [331, 354] on input "submit" at bounding box center [179, 360] width 359 height 29
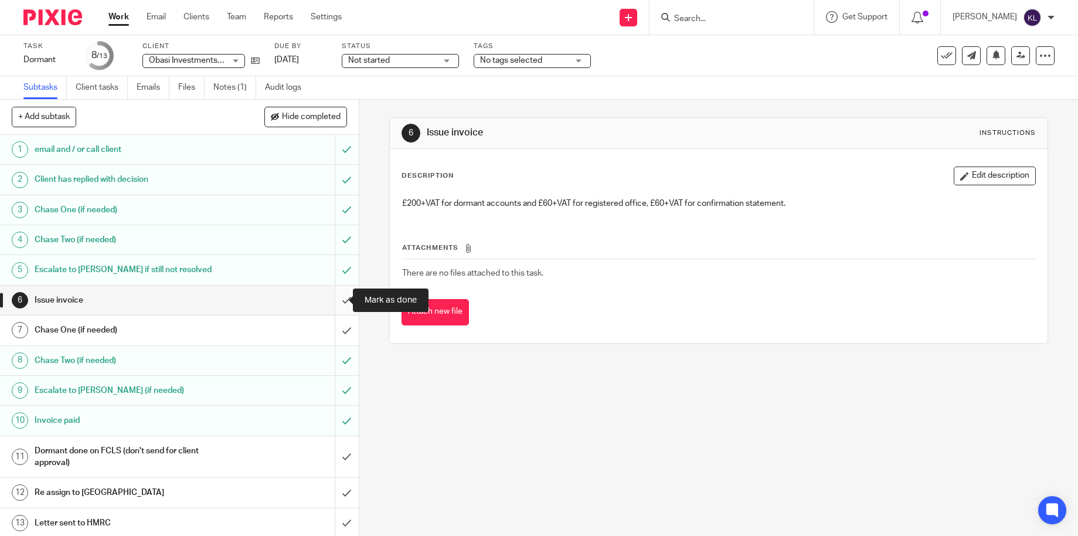
click at [326, 294] on input "submit" at bounding box center [179, 299] width 359 height 29
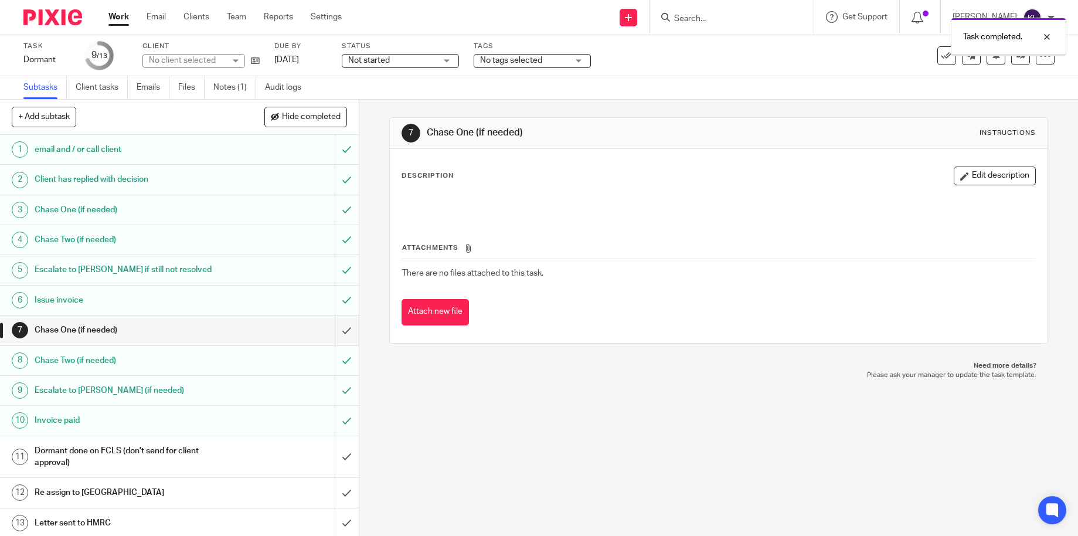
click at [336, 329] on input "submit" at bounding box center [179, 329] width 359 height 29
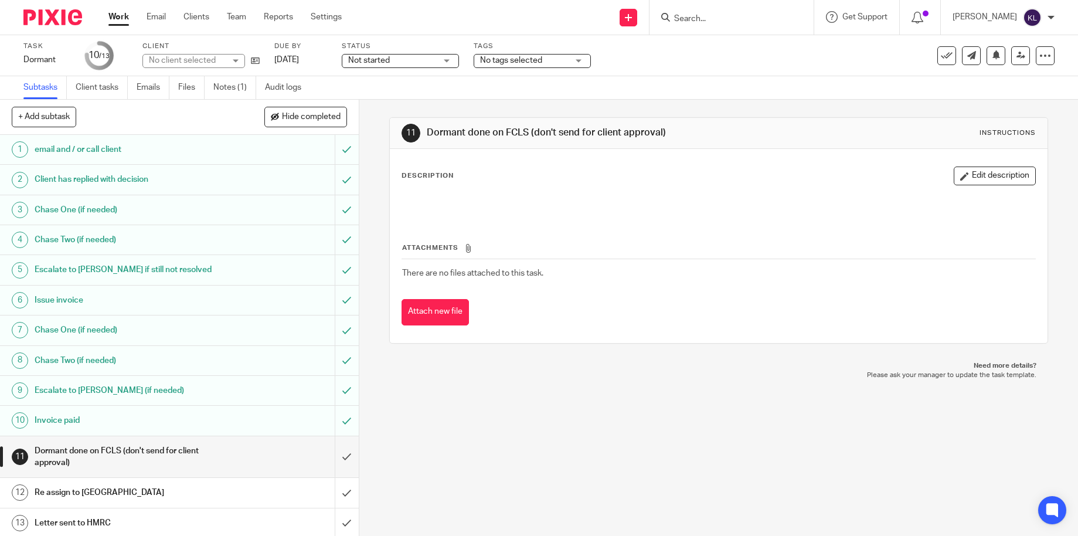
click at [301, 56] on link "[DATE]" at bounding box center [300, 60] width 53 height 12
click at [1016, 62] on link at bounding box center [1020, 55] width 19 height 19
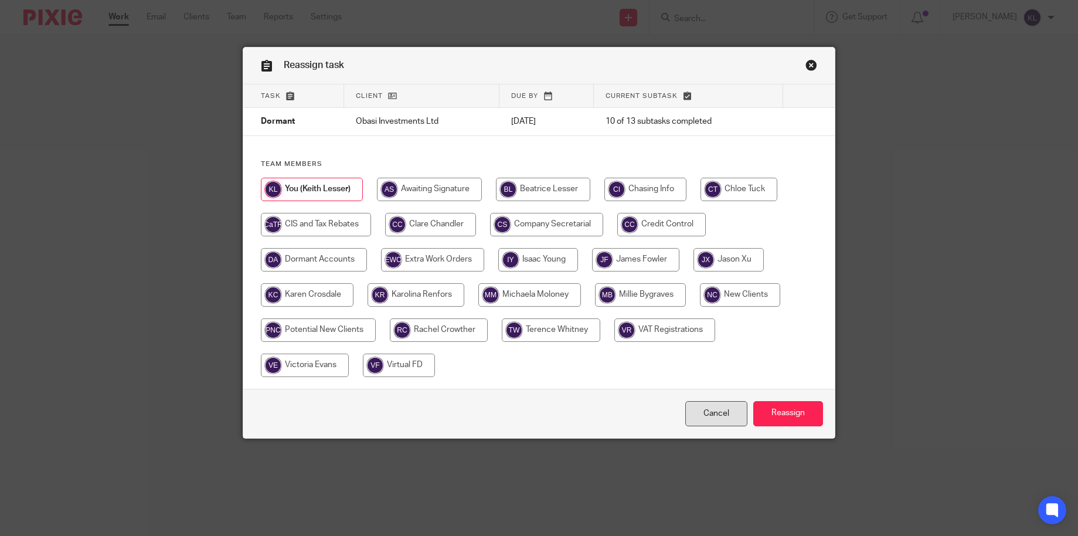
click at [703, 411] on link "Cancel" at bounding box center [716, 413] width 62 height 25
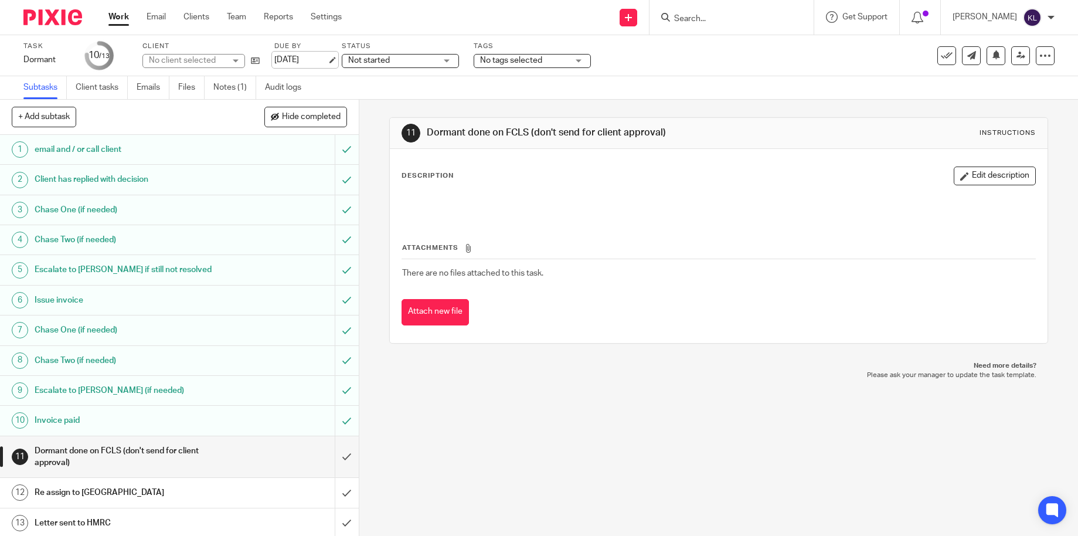
click at [286, 59] on link "[DATE]" at bounding box center [300, 60] width 53 height 12
click at [1014, 62] on link at bounding box center [1020, 55] width 19 height 19
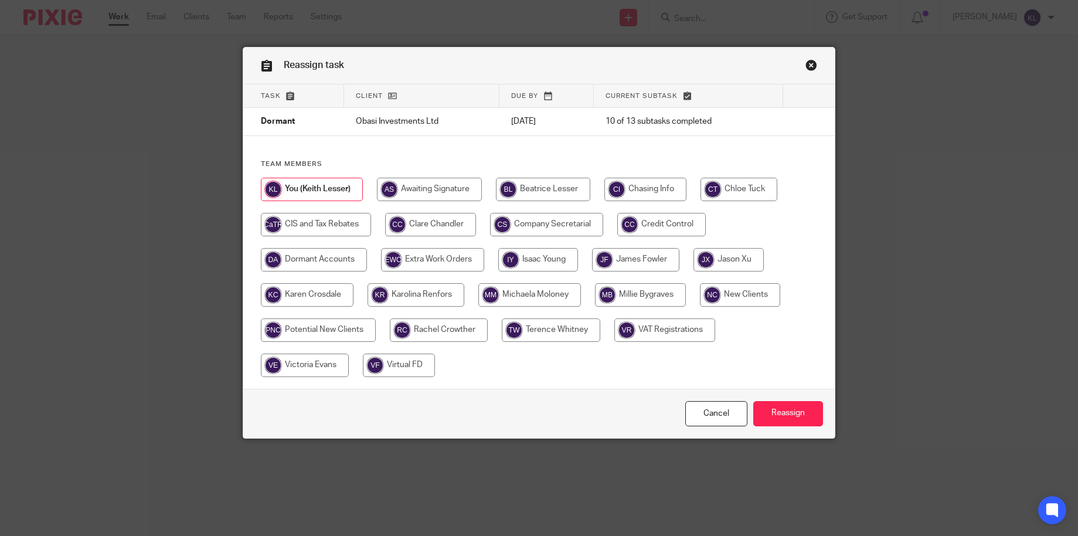
click at [516, 215] on input "radio" at bounding box center [546, 224] width 113 height 23
radio input "true"
click at [794, 416] on input "Reassign" at bounding box center [788, 413] width 70 height 25
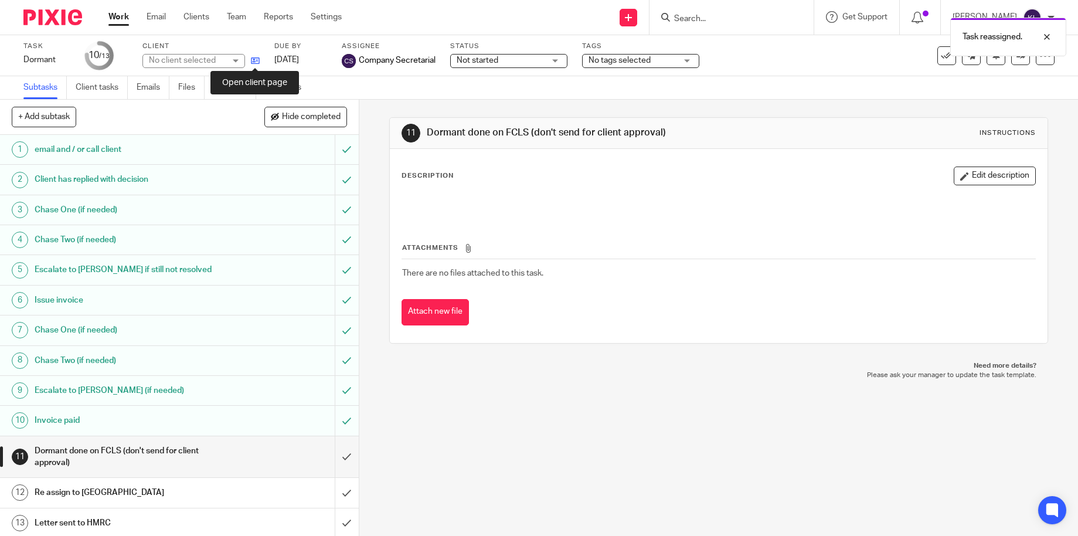
click at [256, 59] on icon at bounding box center [255, 60] width 9 height 9
click at [709, 18] on input "Search" at bounding box center [726, 19] width 106 height 11
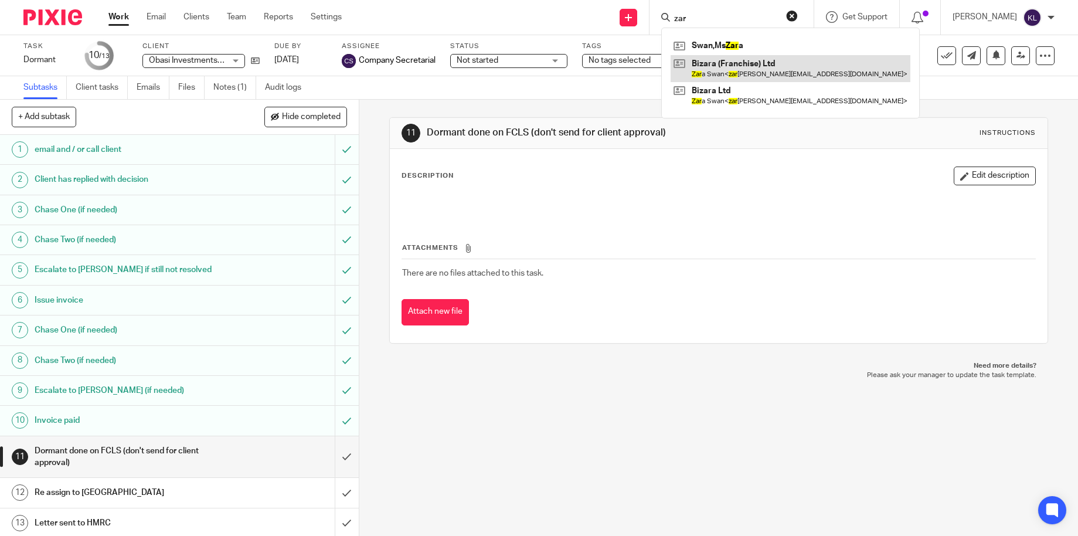
type input "zar"
click at [763, 74] on link at bounding box center [791, 68] width 240 height 27
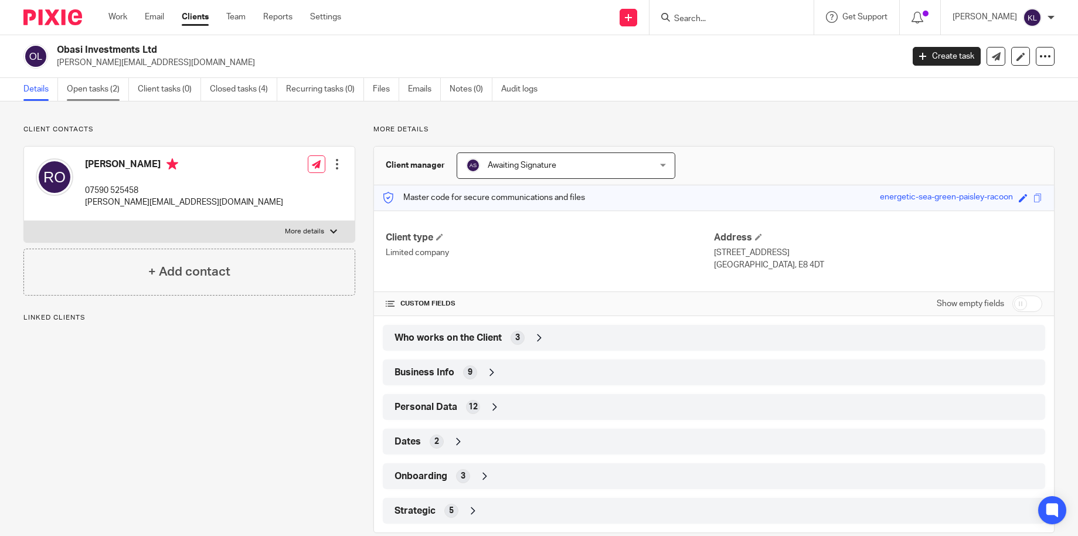
click at [83, 95] on link "Open tasks (2)" at bounding box center [98, 89] width 62 height 23
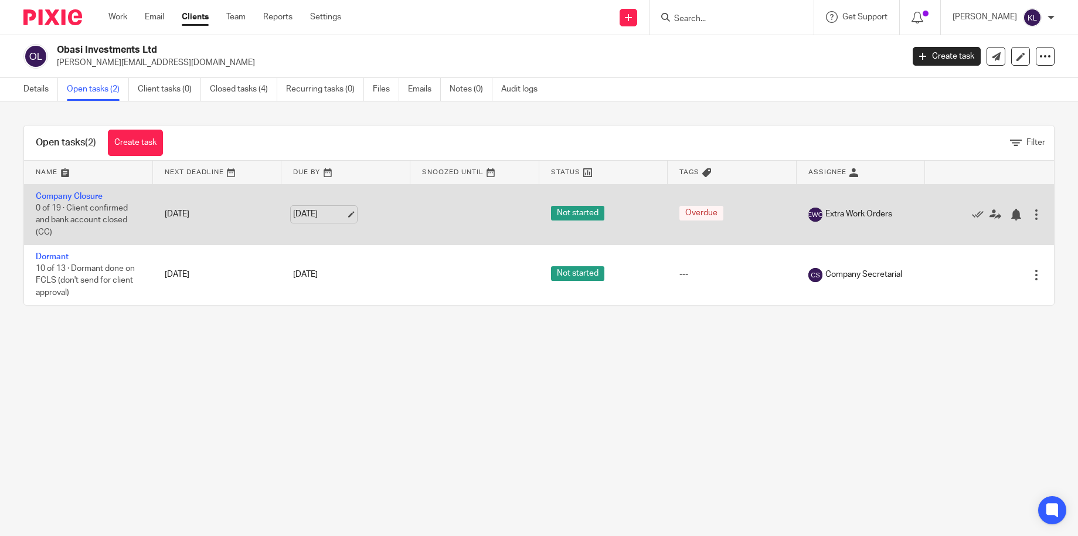
click at [315, 219] on link "[DATE]" at bounding box center [319, 214] width 53 height 12
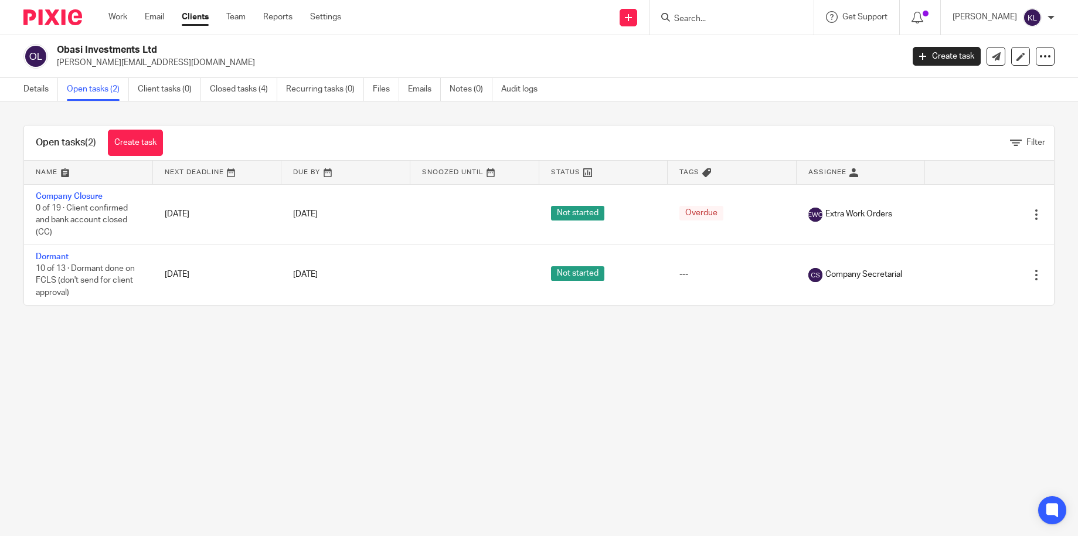
click at [111, 11] on div "Work Email Clients Team Reports Settings Work Email Clients Team Reports Settin…" at bounding box center [228, 17] width 262 height 35
click at [113, 11] on div "Work Email Clients Team Reports Settings Work Email Clients Team Reports Settin…" at bounding box center [228, 17] width 262 height 35
click at [114, 12] on link "Work" at bounding box center [117, 17] width 19 height 12
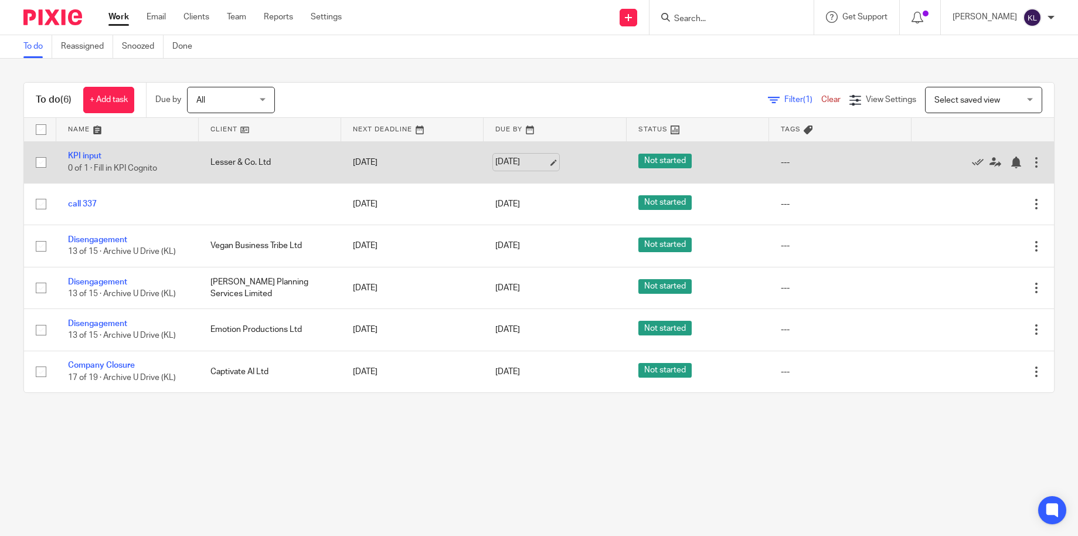
click at [519, 159] on link "[DATE]" at bounding box center [521, 162] width 53 height 12
click at [1010, 166] on div at bounding box center [1016, 163] width 12 height 12
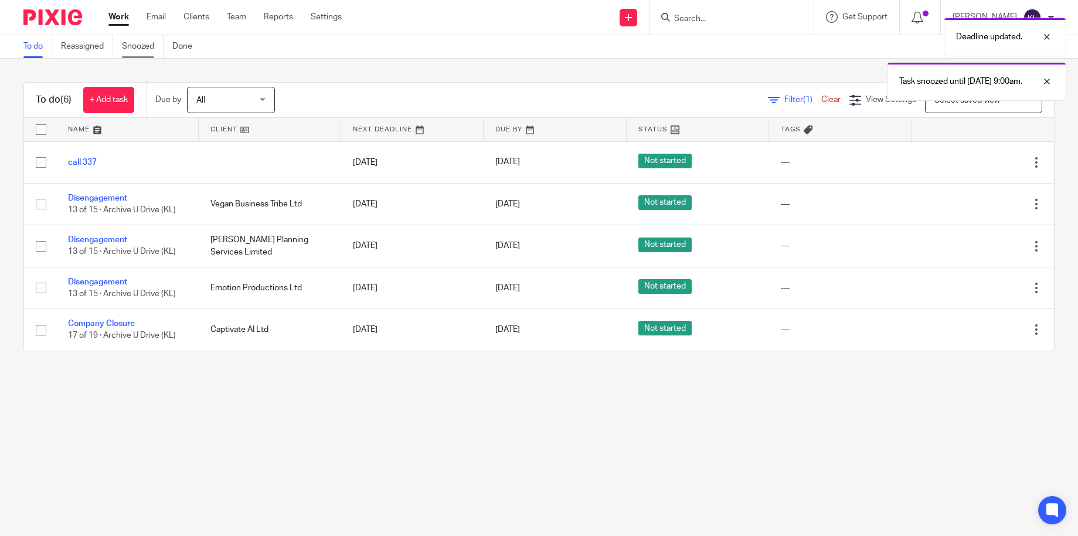
click at [130, 49] on link "Snoozed" at bounding box center [143, 46] width 42 height 23
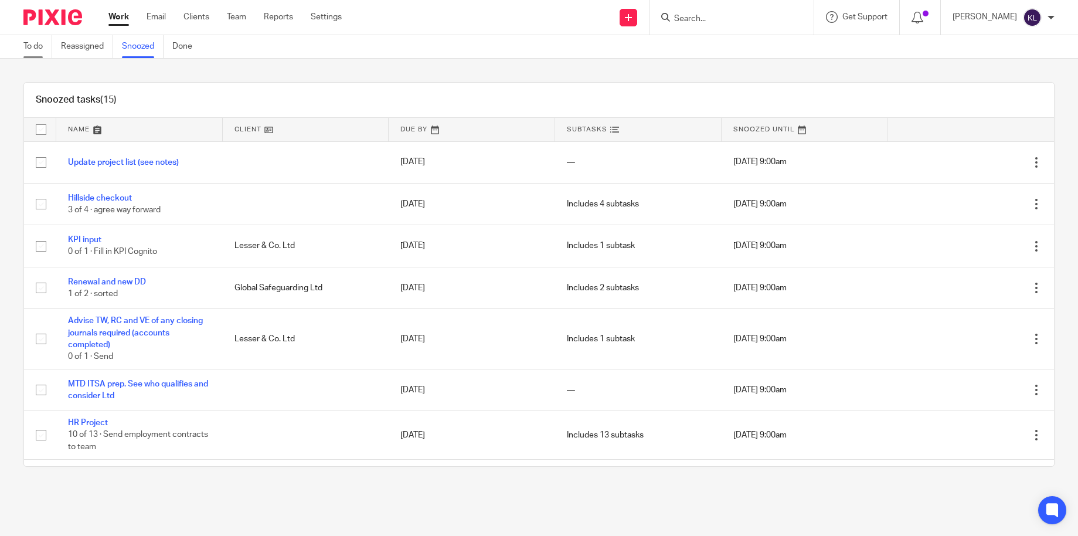
click at [34, 42] on link "To do" at bounding box center [37, 46] width 29 height 23
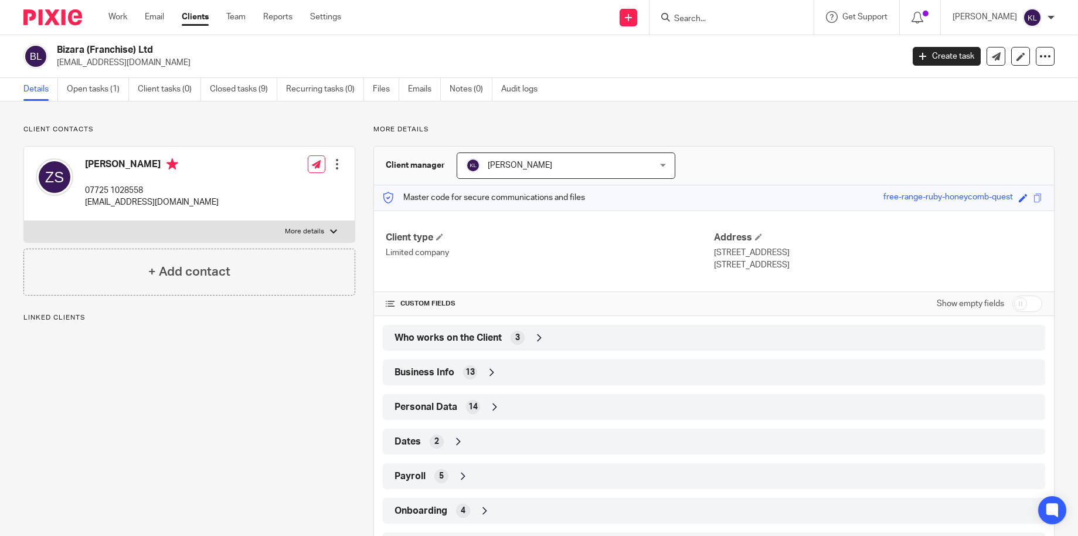
drag, startPoint x: 157, startPoint y: 61, endPoint x: 57, endPoint y: 72, distance: 100.3
click at [57, 72] on div "Bizara (Franchise) Ltd [EMAIL_ADDRESS][DOMAIN_NAME] Create task Update from Com…" at bounding box center [539, 56] width 1078 height 43
copy p "[EMAIL_ADDRESS][DOMAIN_NAME]"
click at [96, 97] on link "Open tasks (1)" at bounding box center [98, 89] width 62 height 23
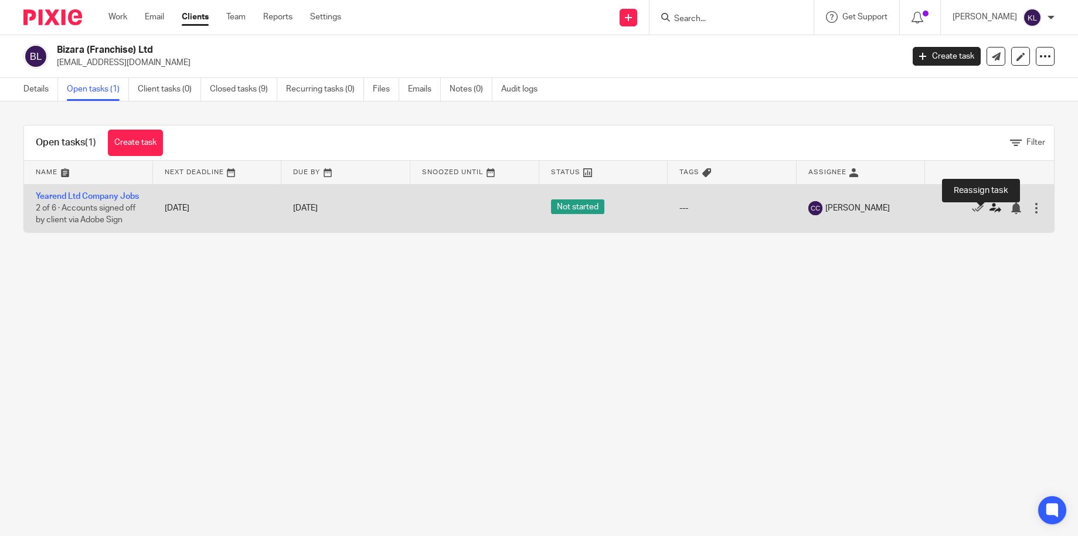
click at [990, 213] on icon at bounding box center [996, 208] width 12 height 12
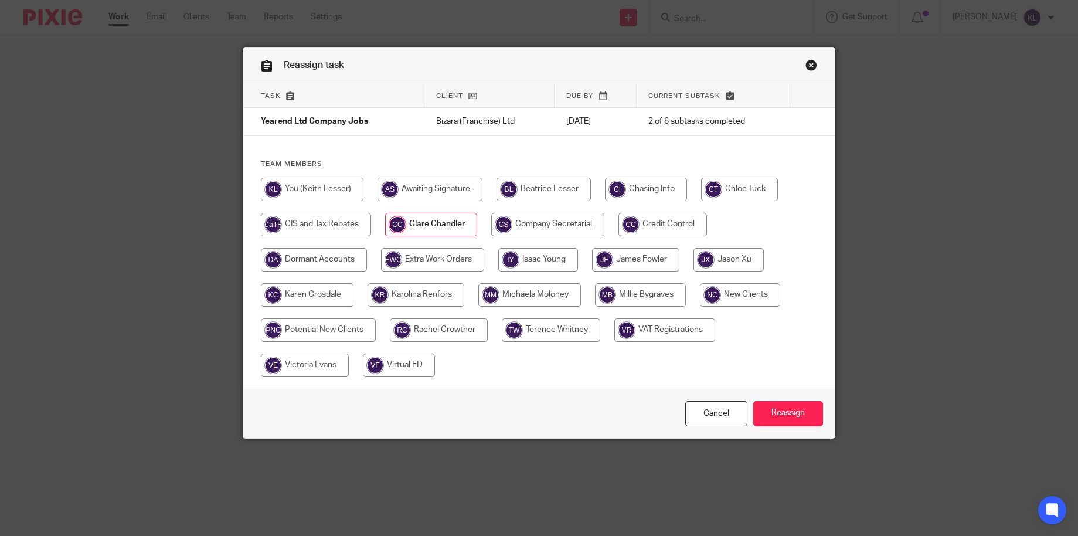
click at [458, 189] on input "radio" at bounding box center [430, 189] width 105 height 23
radio input "true"
click at [797, 412] on input "Reassign" at bounding box center [788, 413] width 70 height 25
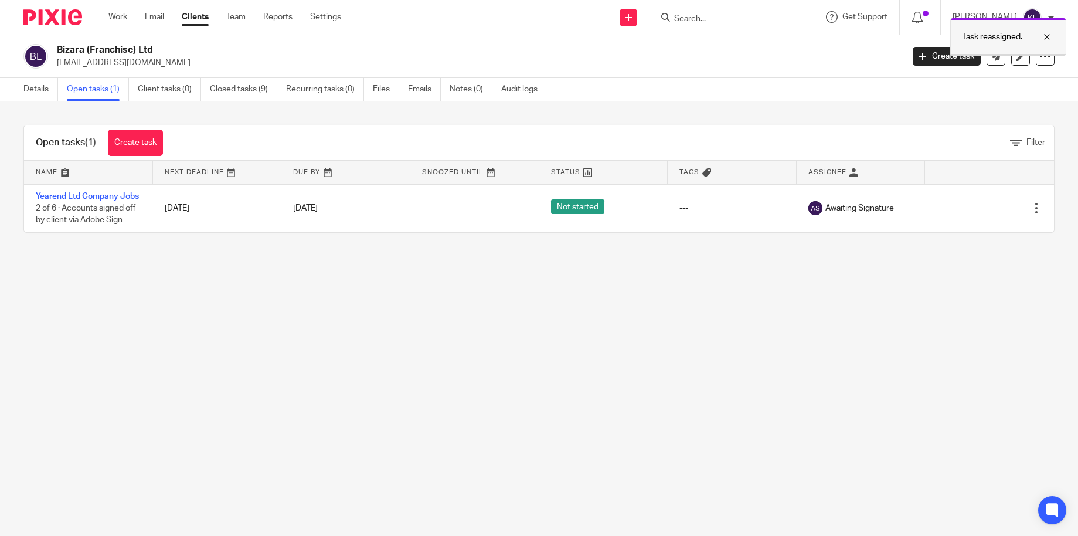
click at [1051, 38] on div at bounding box center [1038, 37] width 32 height 14
click at [720, 21] on input "Search" at bounding box center [726, 19] width 106 height 11
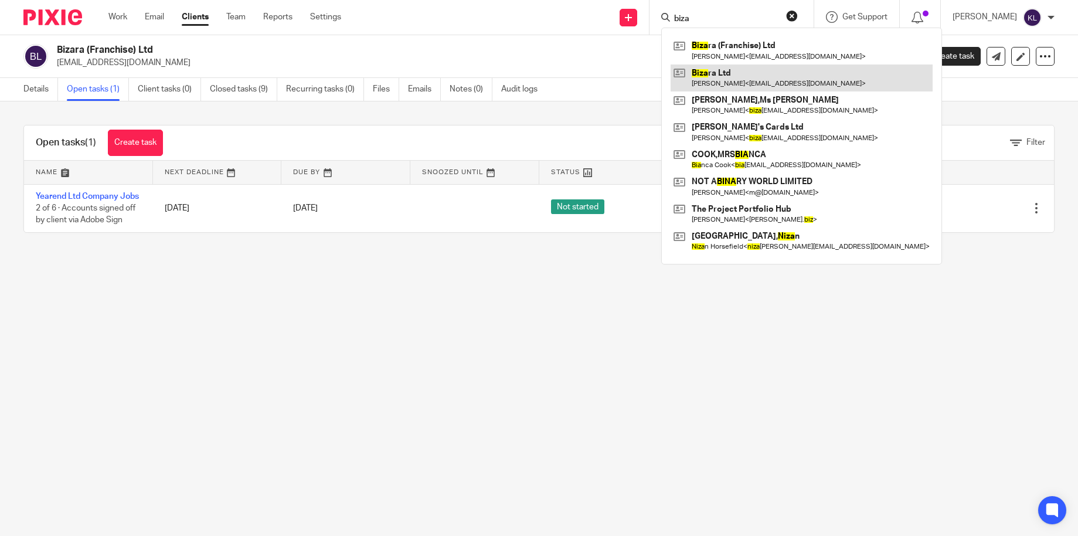
type input "biza"
click at [752, 73] on link at bounding box center [802, 77] width 262 height 27
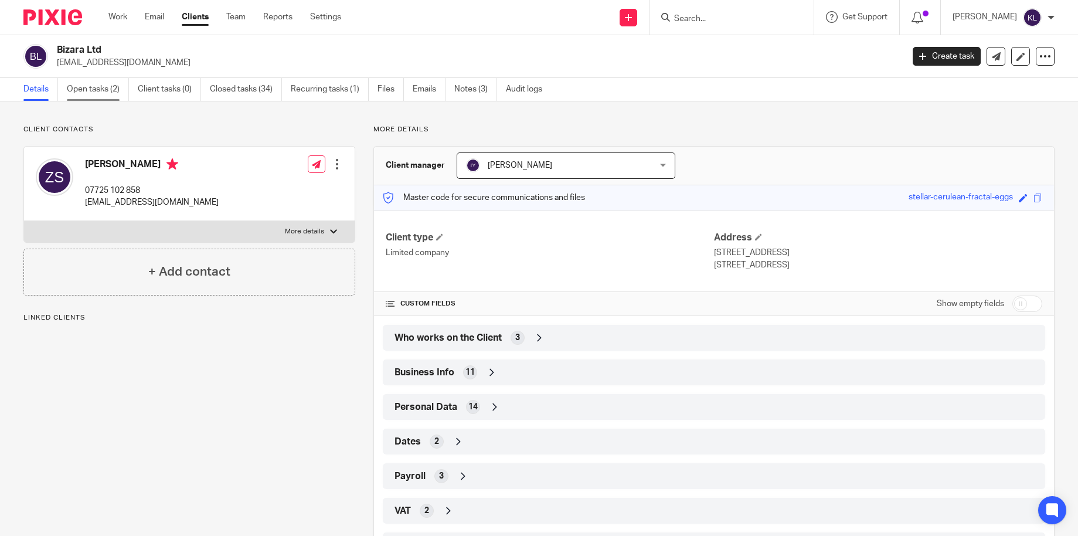
click at [88, 85] on link "Open tasks (2)" at bounding box center [98, 89] width 62 height 23
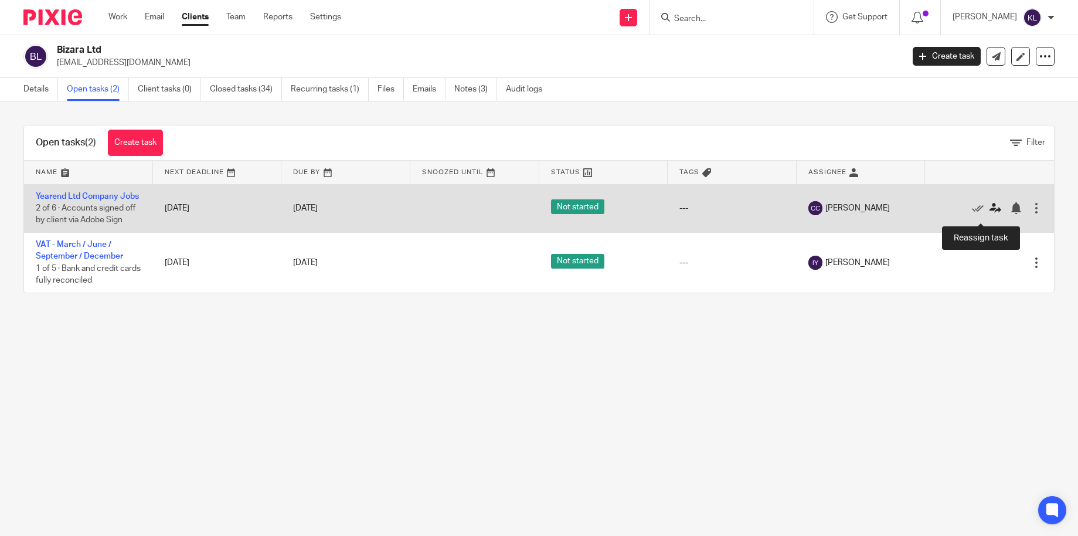
click at [990, 211] on icon at bounding box center [996, 208] width 12 height 12
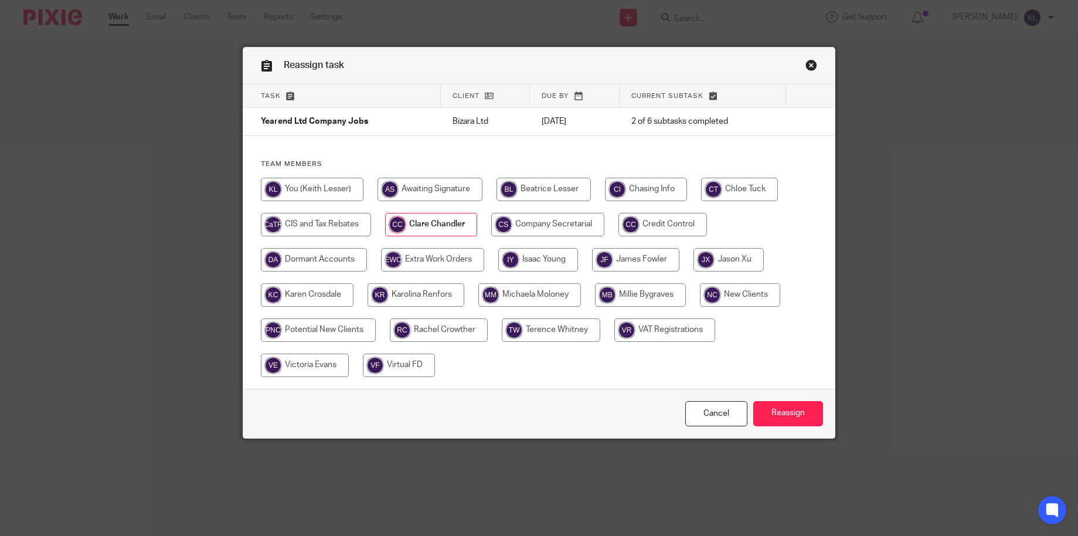
click at [428, 196] on input "radio" at bounding box center [430, 189] width 105 height 23
radio input "true"
click at [780, 413] on input "Reassign" at bounding box center [788, 413] width 70 height 25
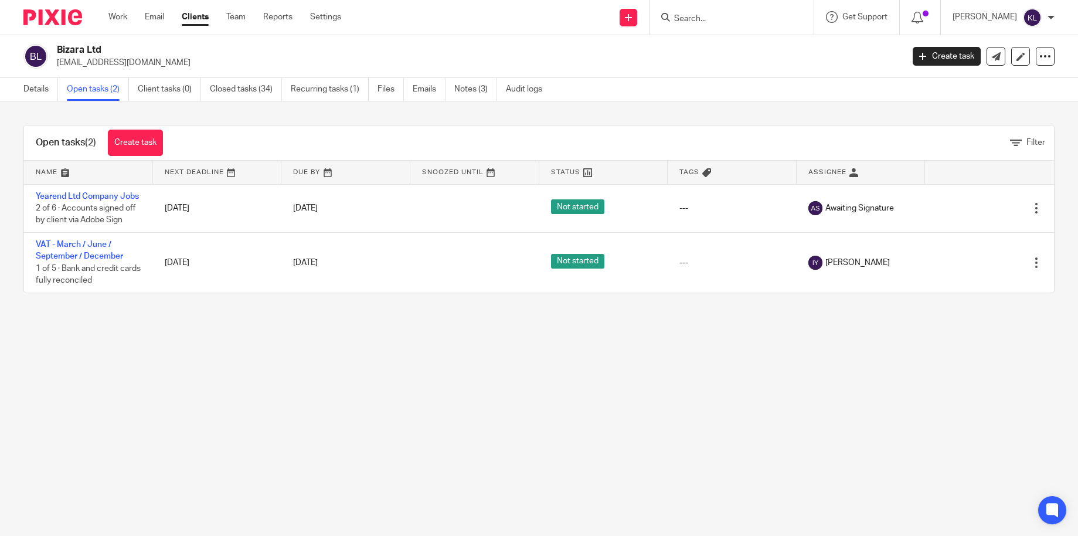
click at [726, 23] on input "Search" at bounding box center [726, 19] width 106 height 11
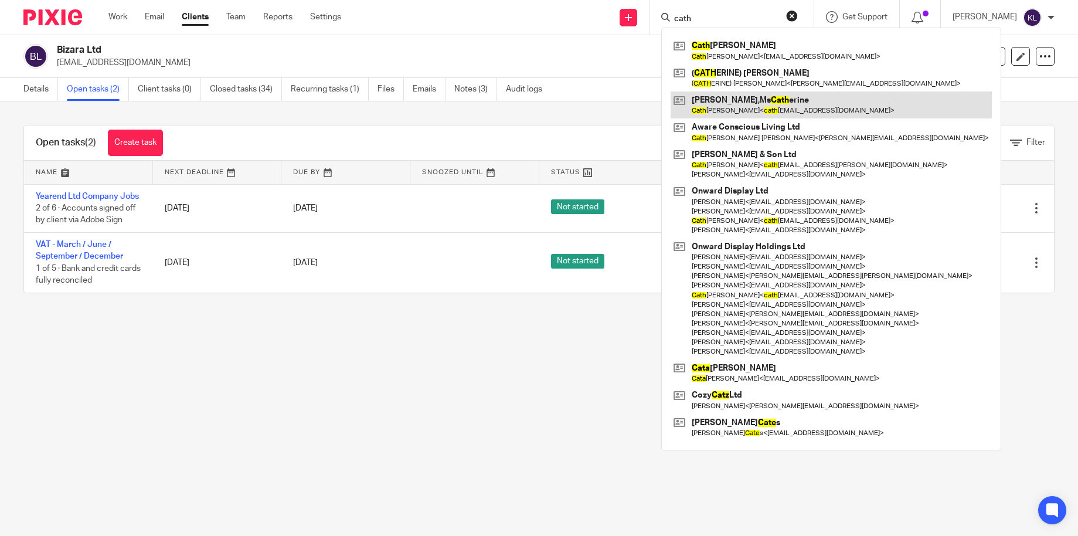
type input "cath"
click at [757, 97] on link at bounding box center [831, 104] width 321 height 27
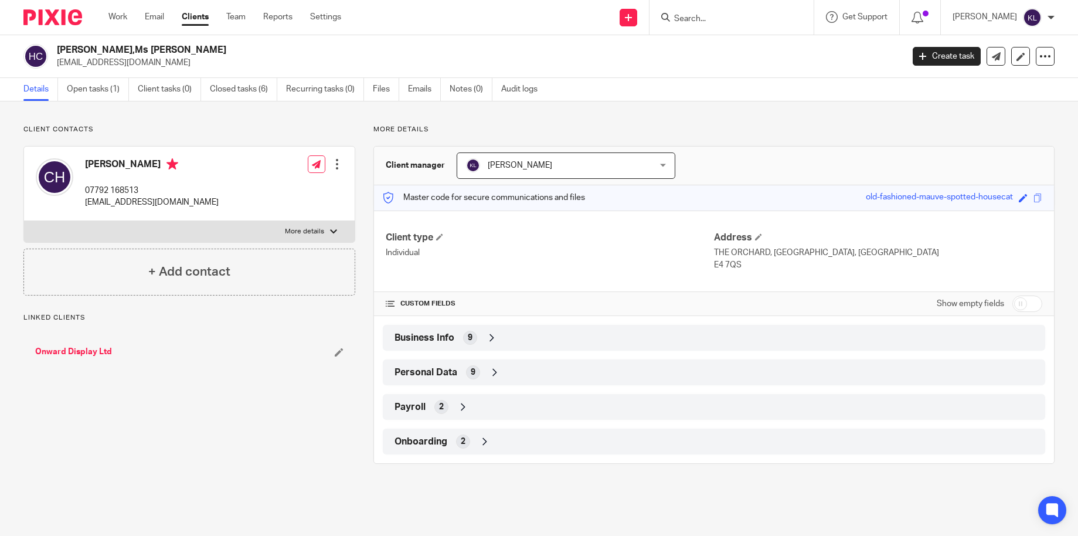
click at [57, 69] on div "[PERSON_NAME],Ms [PERSON_NAME] [EMAIL_ADDRESS][DOMAIN_NAME] Create task Update …" at bounding box center [539, 56] width 1078 height 43
click at [713, 20] on input "Search" at bounding box center [726, 19] width 106 height 11
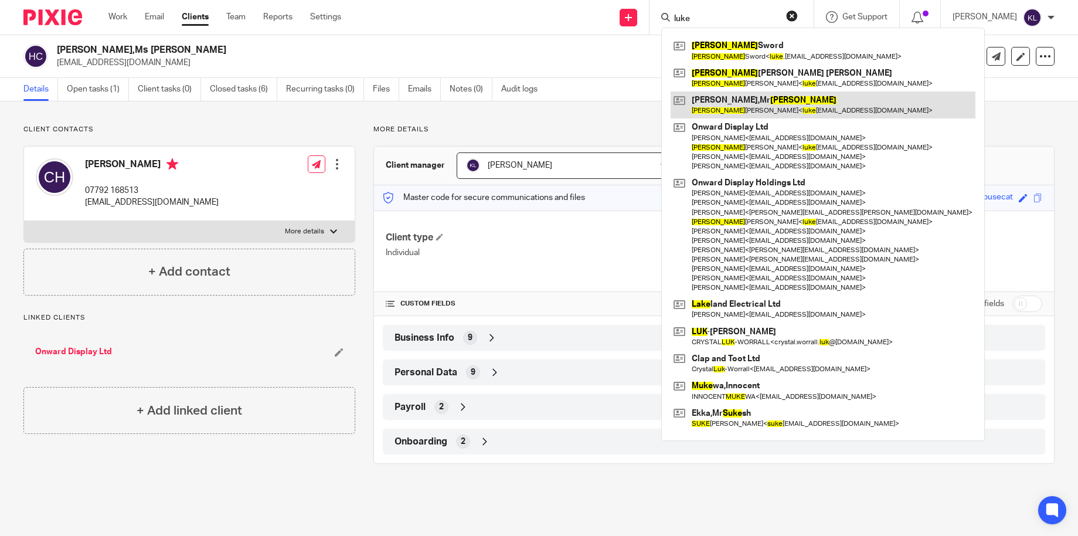
type input "luke"
click at [787, 110] on link at bounding box center [823, 104] width 305 height 27
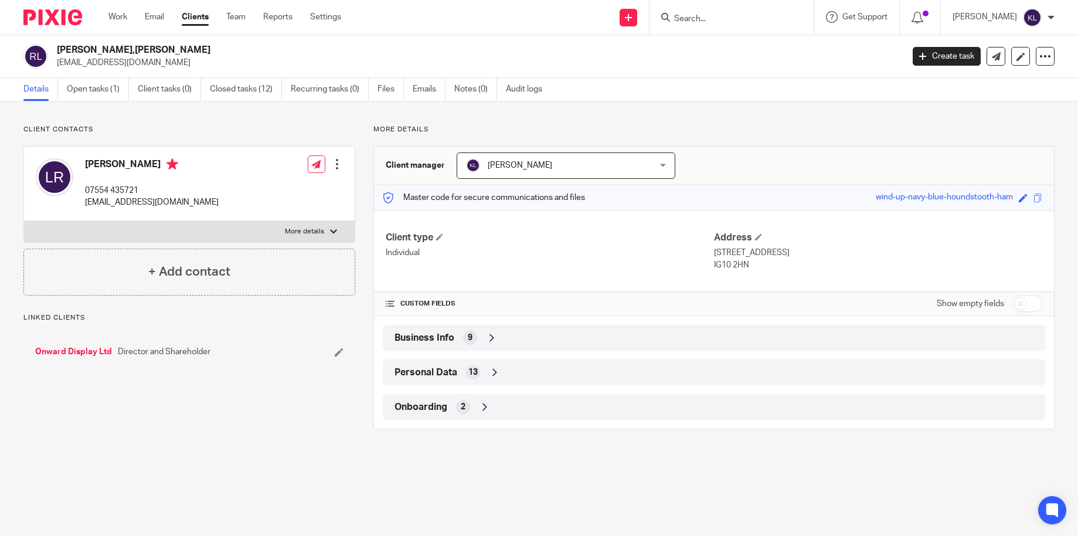
drag, startPoint x: 155, startPoint y: 63, endPoint x: 56, endPoint y: 68, distance: 99.8
click at [56, 68] on div "Roberts,Mr Luke luker86@googlemail.com" at bounding box center [459, 56] width 872 height 25
copy p "[EMAIL_ADDRESS][DOMAIN_NAME]"
click at [739, 21] on input "Search" at bounding box center [726, 19] width 106 height 11
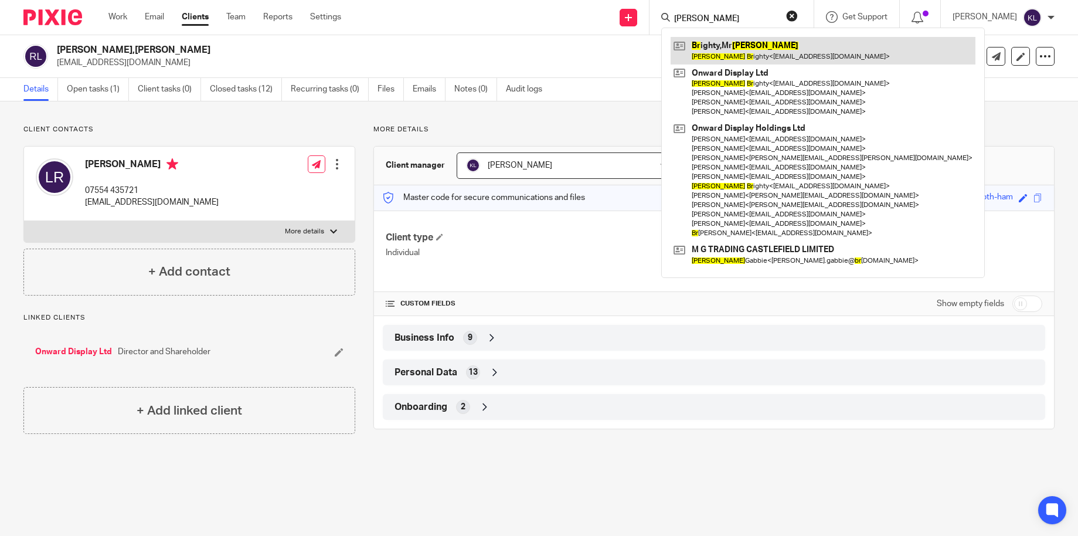
type input "michael br"
click at [742, 47] on link at bounding box center [823, 50] width 305 height 27
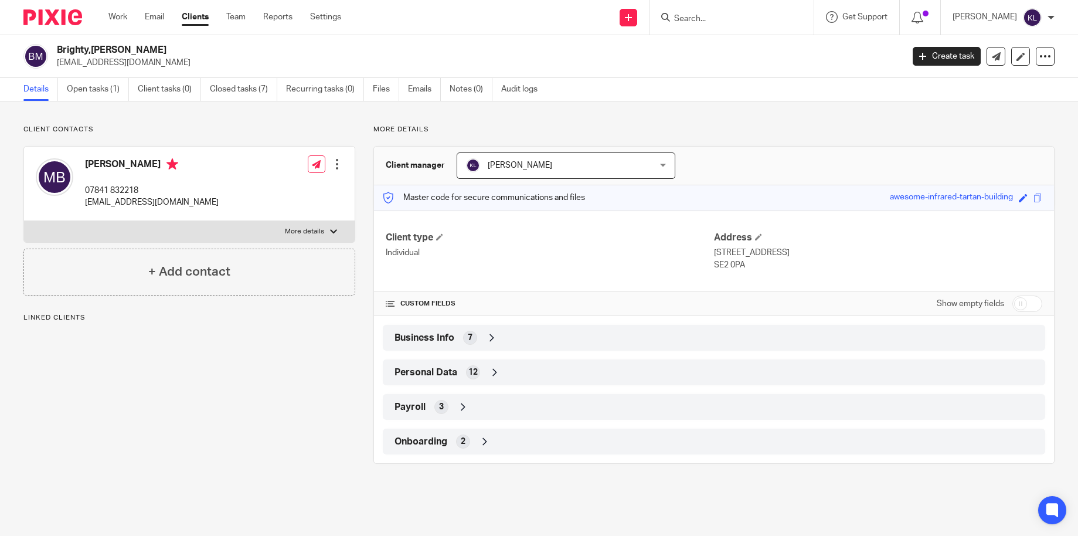
drag, startPoint x: 147, startPoint y: 63, endPoint x: 56, endPoint y: 66, distance: 90.9
click at [56, 66] on div "Brighty,[PERSON_NAME] [EMAIL_ADDRESS][DOMAIN_NAME]" at bounding box center [459, 56] width 872 height 25
copy p "[EMAIL_ADDRESS][DOMAIN_NAME]"
click at [756, 21] on input "Search" at bounding box center [726, 19] width 106 height 11
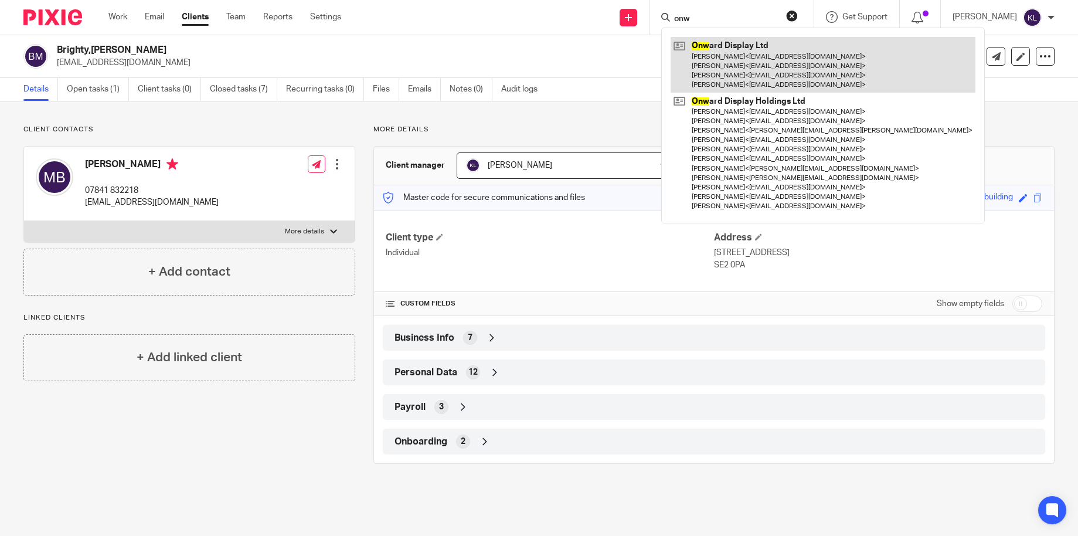
type input "onw"
click at [781, 50] on link at bounding box center [823, 65] width 305 height 56
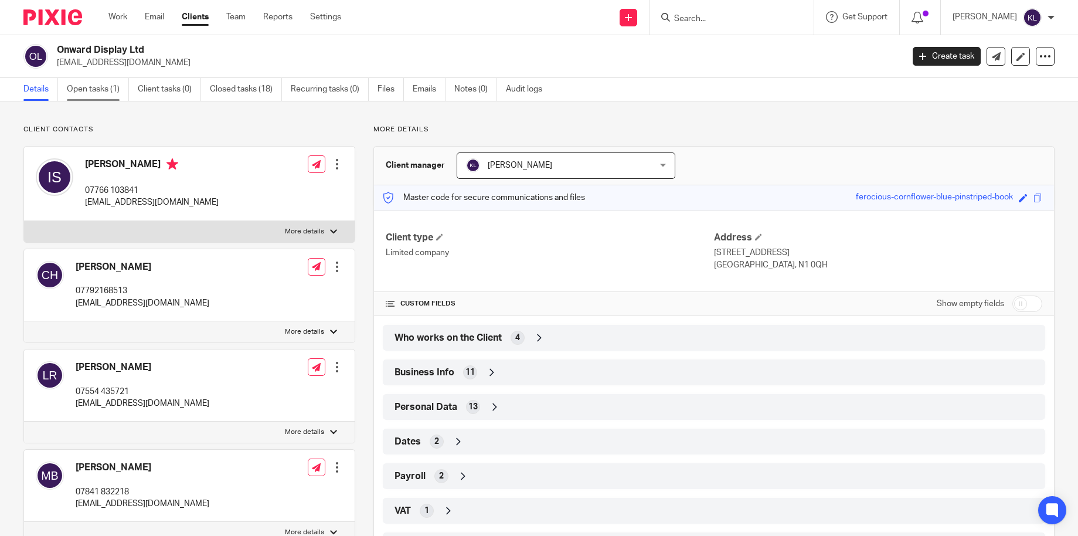
click at [91, 92] on link "Open tasks (1)" at bounding box center [98, 89] width 62 height 23
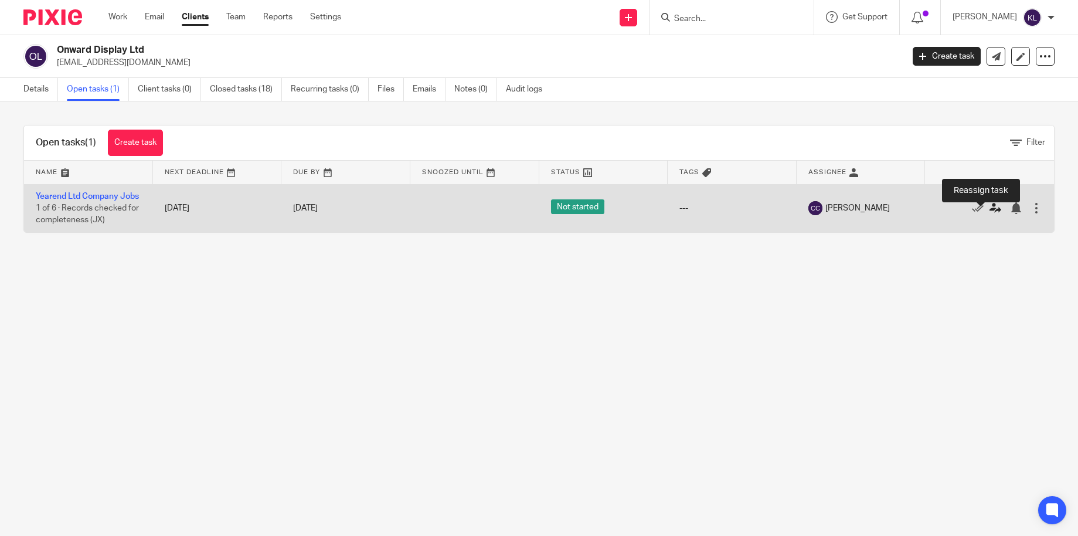
click at [990, 214] on icon at bounding box center [996, 208] width 12 height 12
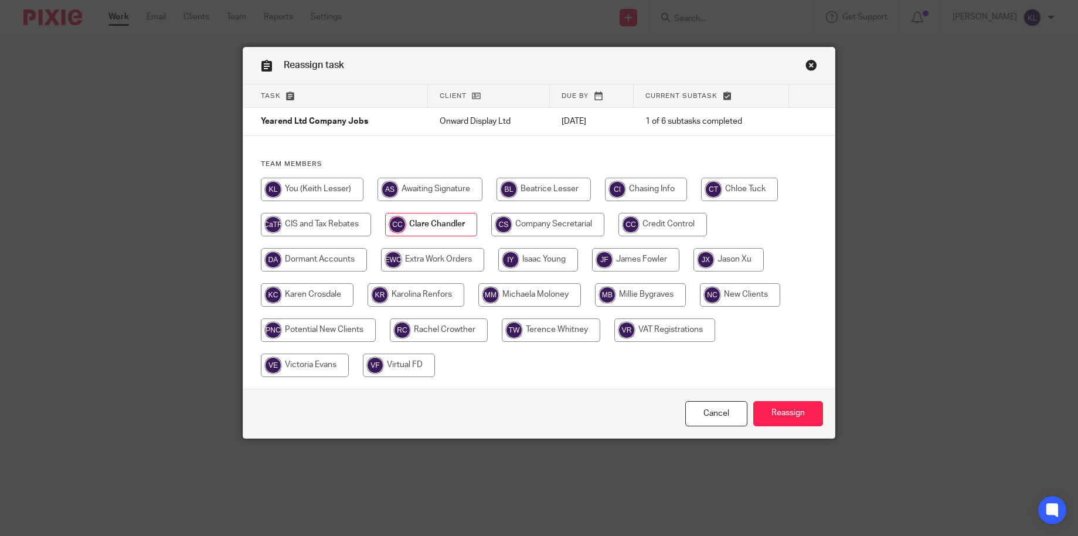
click at [398, 186] on input "radio" at bounding box center [430, 189] width 105 height 23
radio input "true"
click at [783, 415] on input "Reassign" at bounding box center [788, 413] width 70 height 25
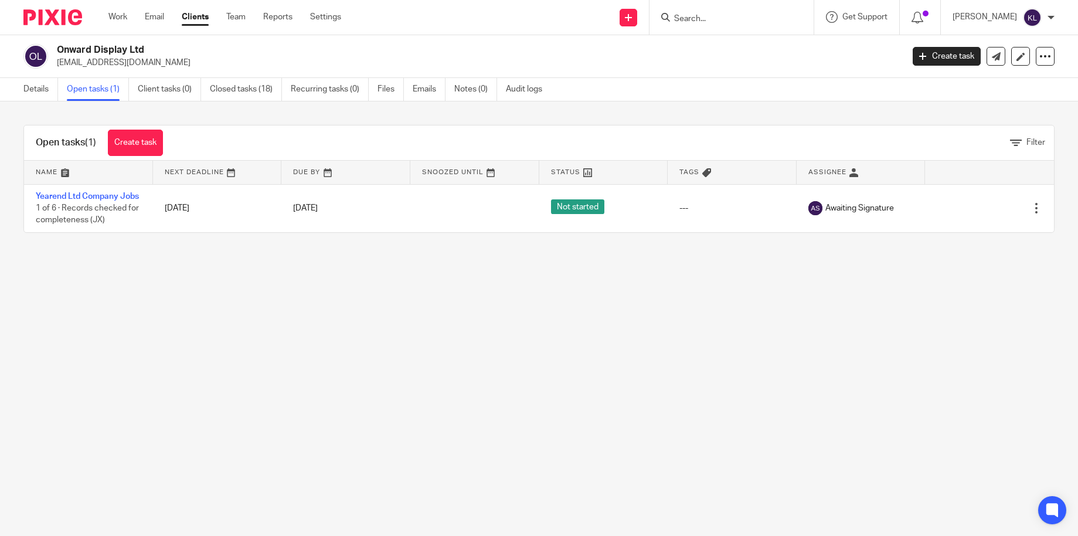
click at [770, 21] on input "Search" at bounding box center [726, 19] width 106 height 11
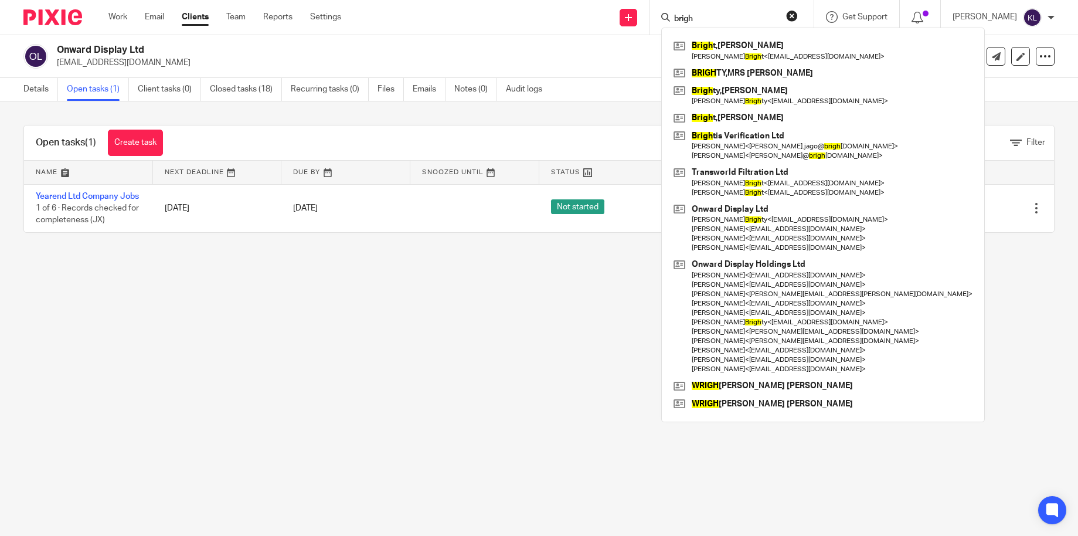
type input "brigh"
click at [237, 15] on link "Team" at bounding box center [235, 17] width 19 height 12
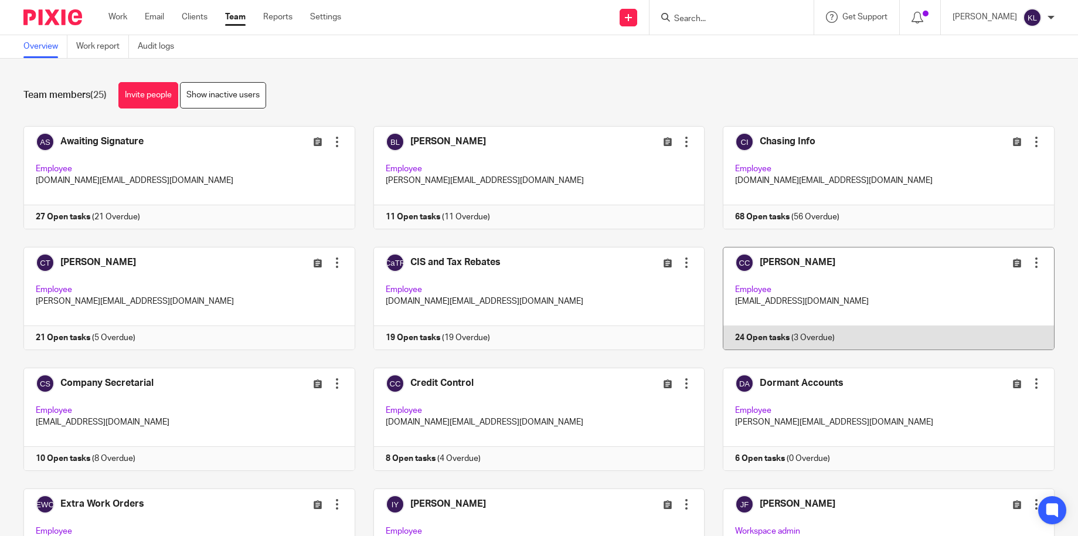
click at [798, 334] on link at bounding box center [880, 298] width 350 height 103
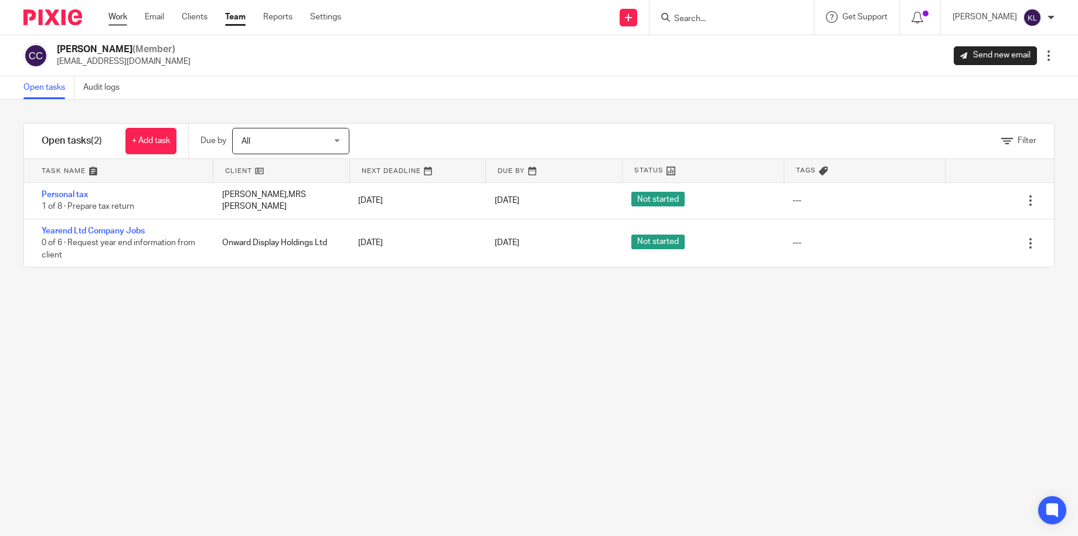
click at [113, 13] on link "Work" at bounding box center [117, 17] width 19 height 12
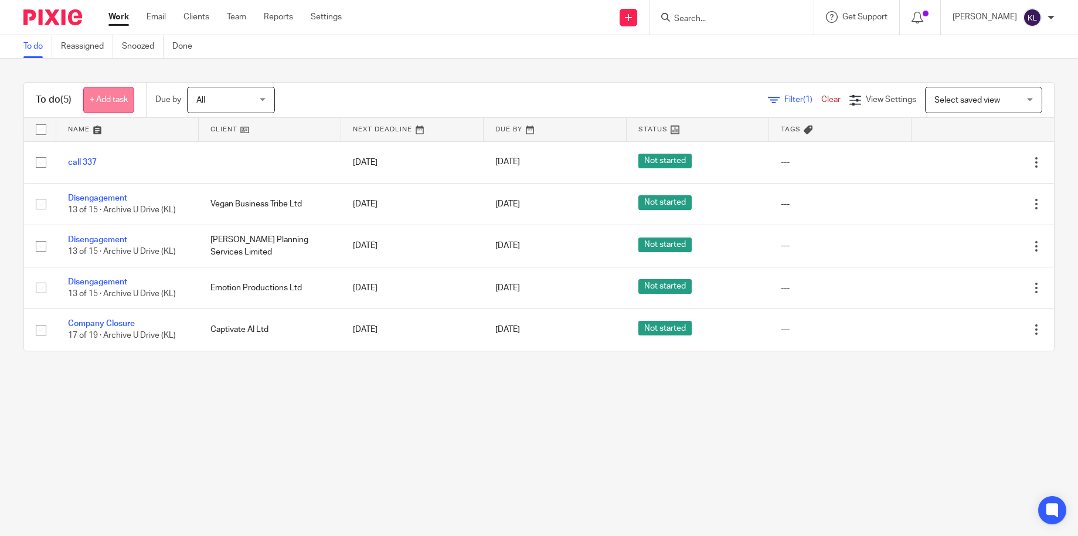
click at [104, 96] on link "+ Add task" at bounding box center [108, 100] width 51 height 26
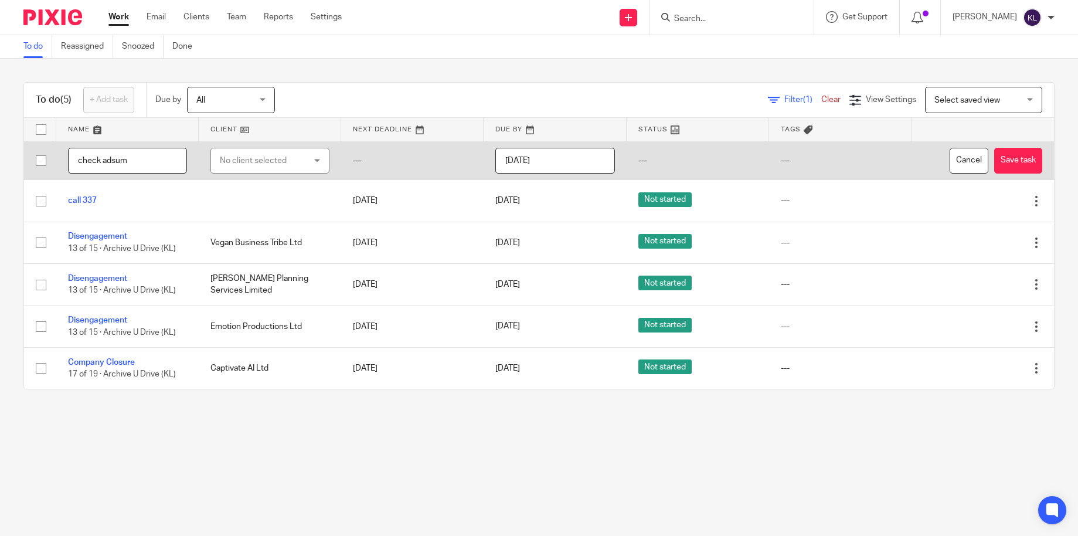
type input "check adsum"
click at [220, 151] on div "No client selected" at bounding box center [263, 160] width 87 height 25
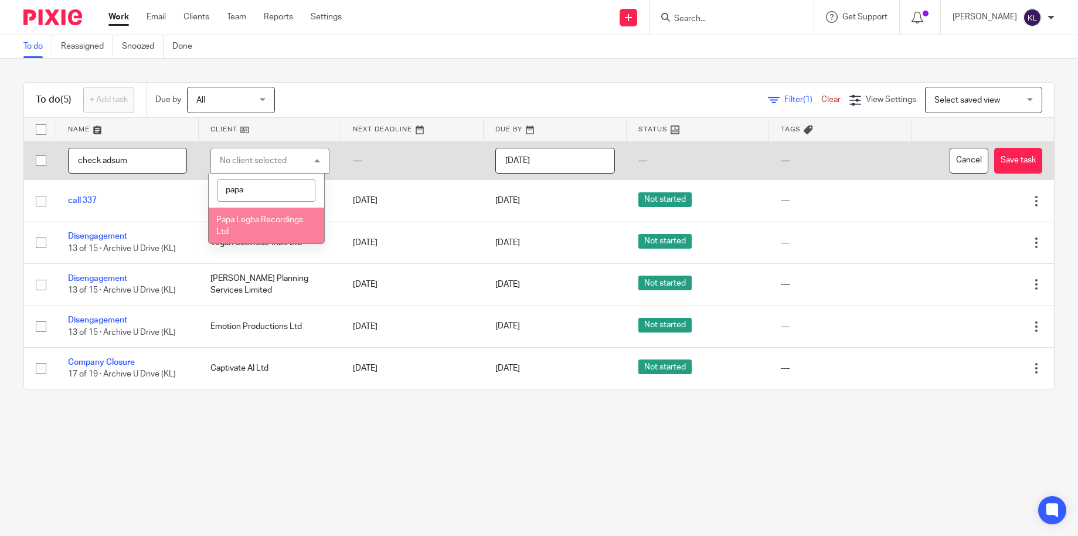
type input "papa"
click at [240, 220] on span "Papa Legba Recordings Ltd" at bounding box center [259, 226] width 87 height 21
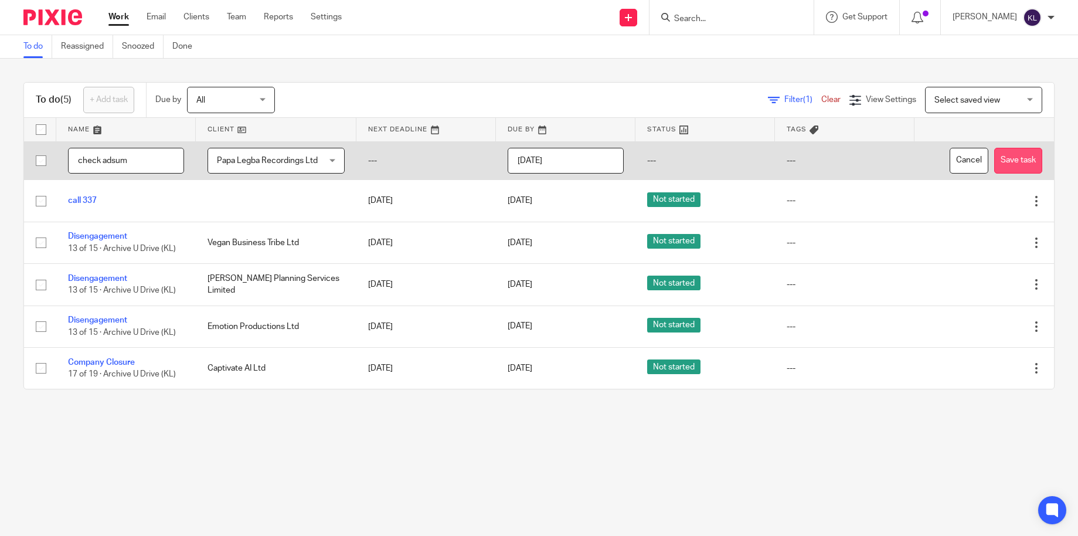
click at [994, 164] on button "Save task" at bounding box center [1018, 161] width 48 height 26
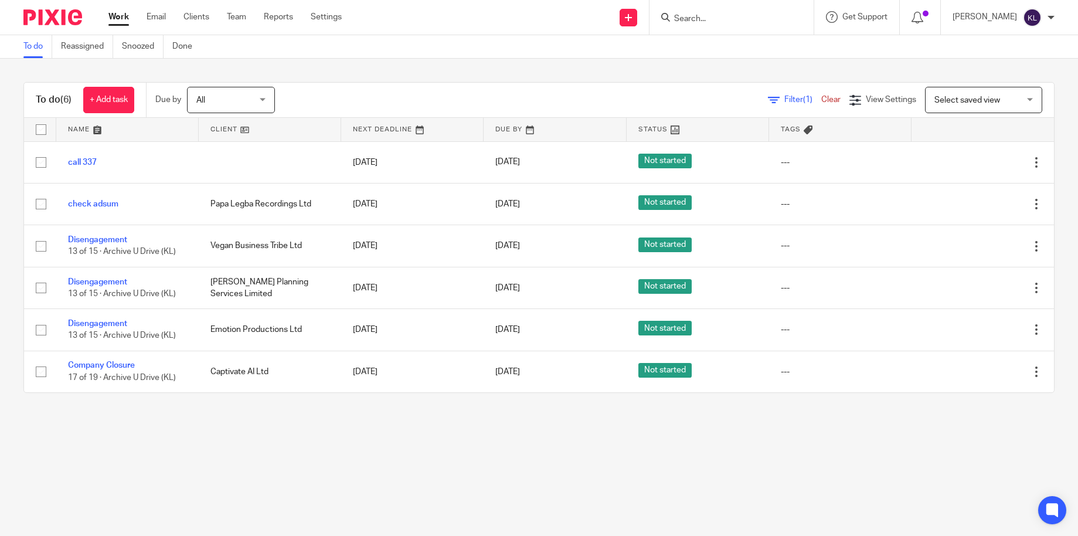
click at [117, 21] on link "Work" at bounding box center [118, 17] width 21 height 12
click at [118, 101] on link "+ Add task" at bounding box center [108, 100] width 51 height 26
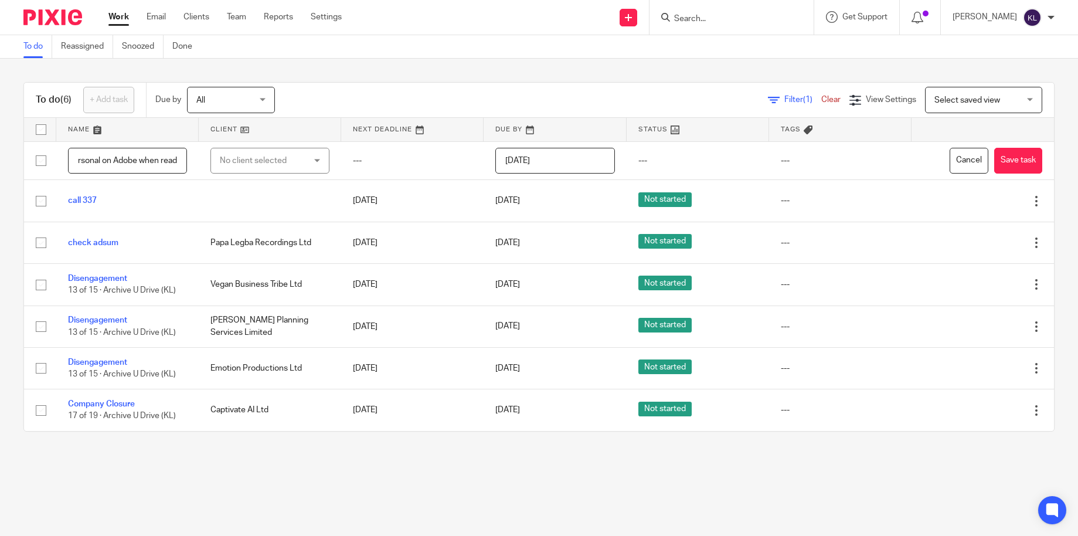
scroll to position [0, 67]
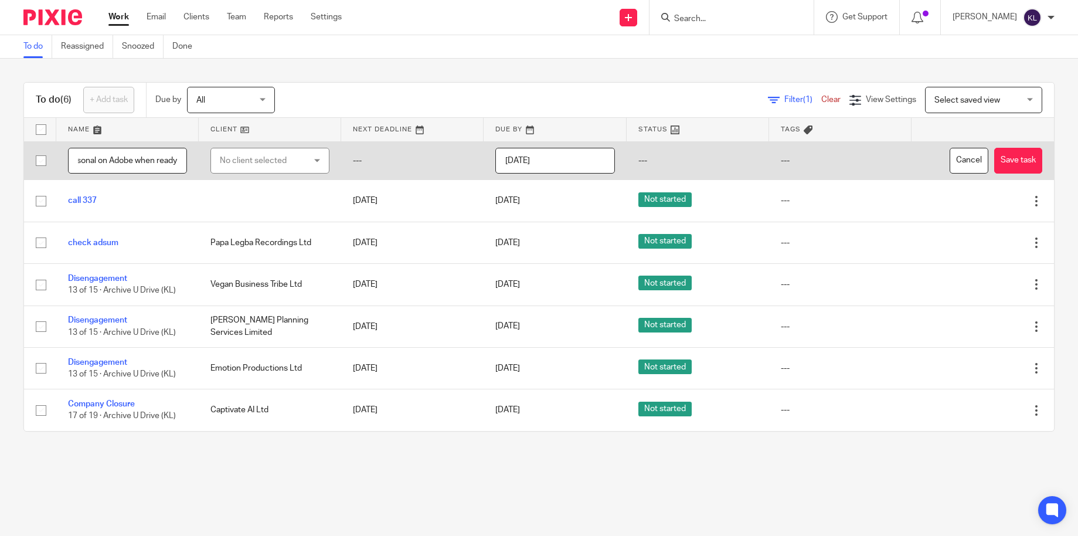
type input "Holdings and personal on Adobe when ready"
click at [244, 162] on div "No client selected" at bounding box center [263, 160] width 87 height 25
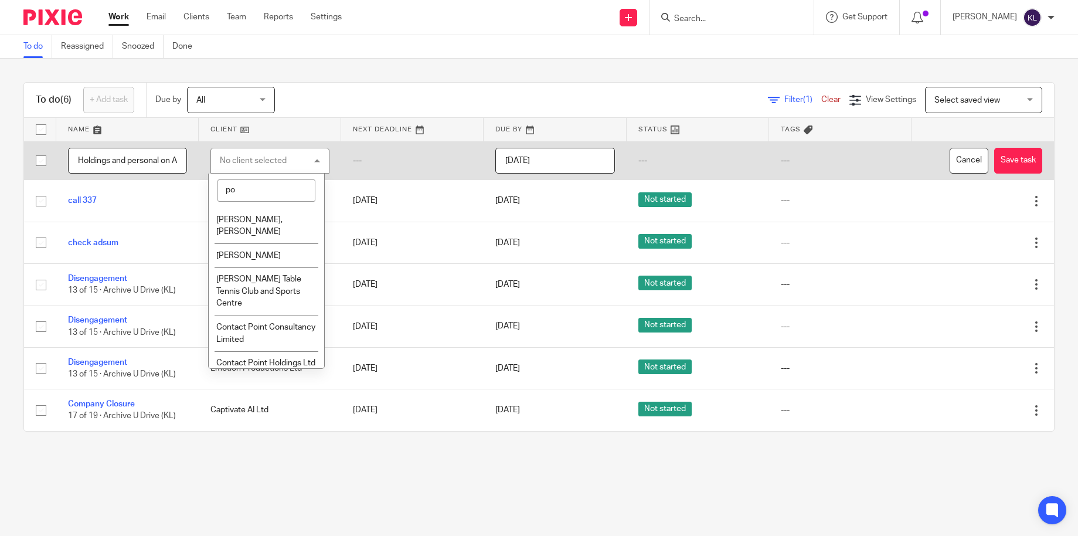
type input "p"
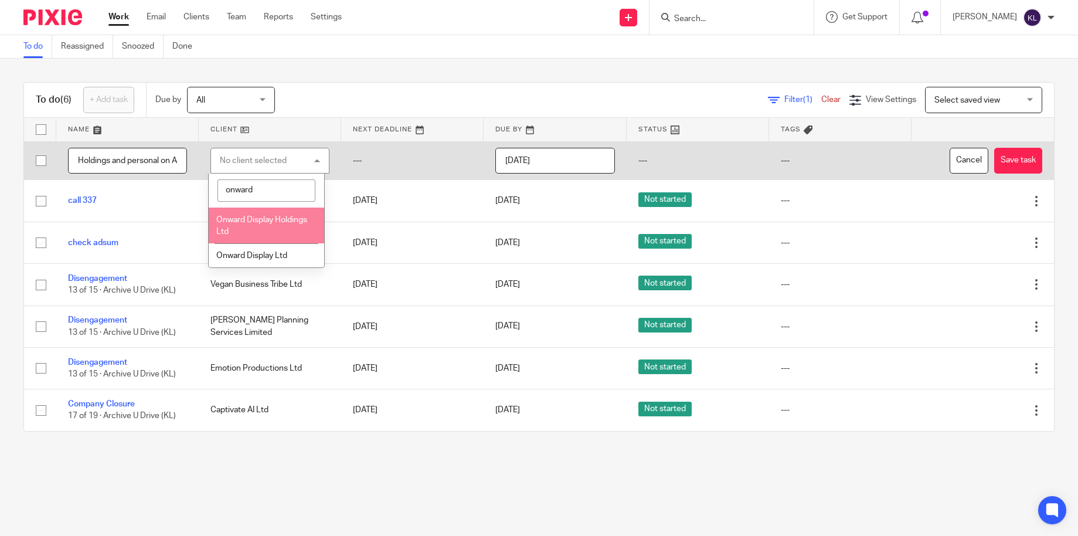
type input "onward"
click at [243, 225] on li "Onward Display Holdings Ltd" at bounding box center [266, 226] width 115 height 36
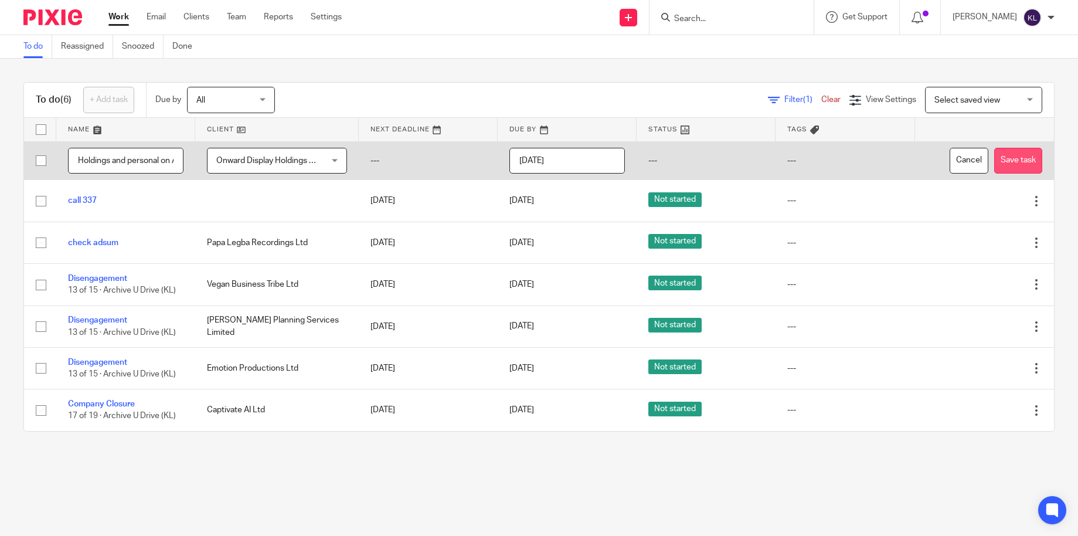
click at [1012, 156] on button "Save task" at bounding box center [1018, 161] width 48 height 26
